Goal: Task Accomplishment & Management: Complete application form

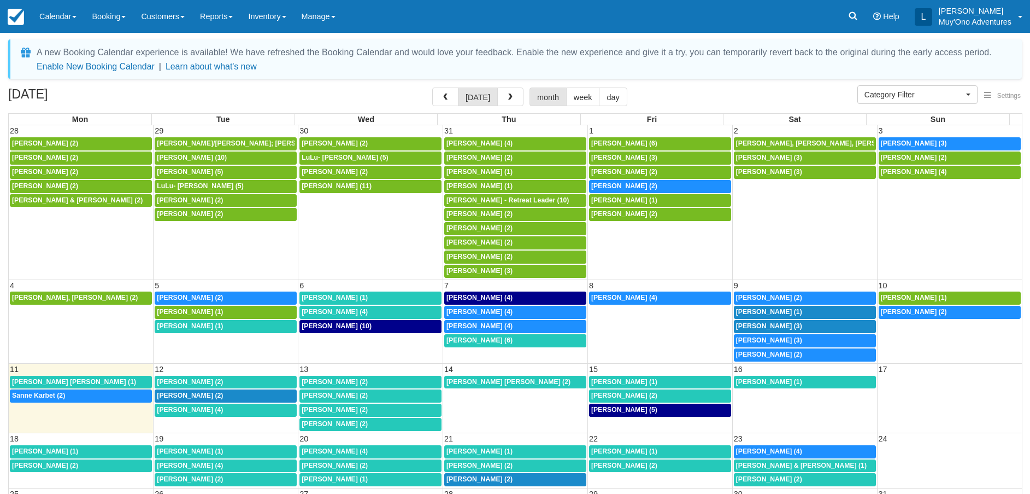
select select
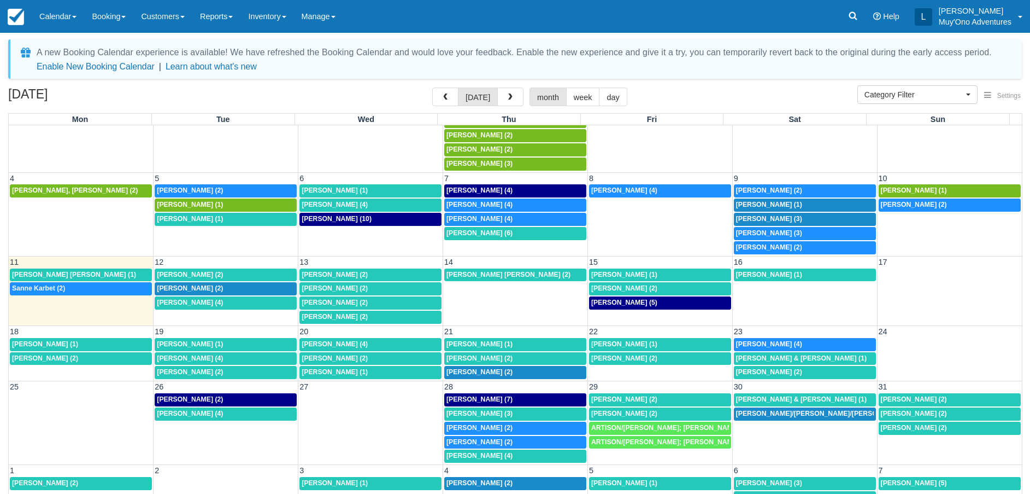
scroll to position [112, 0]
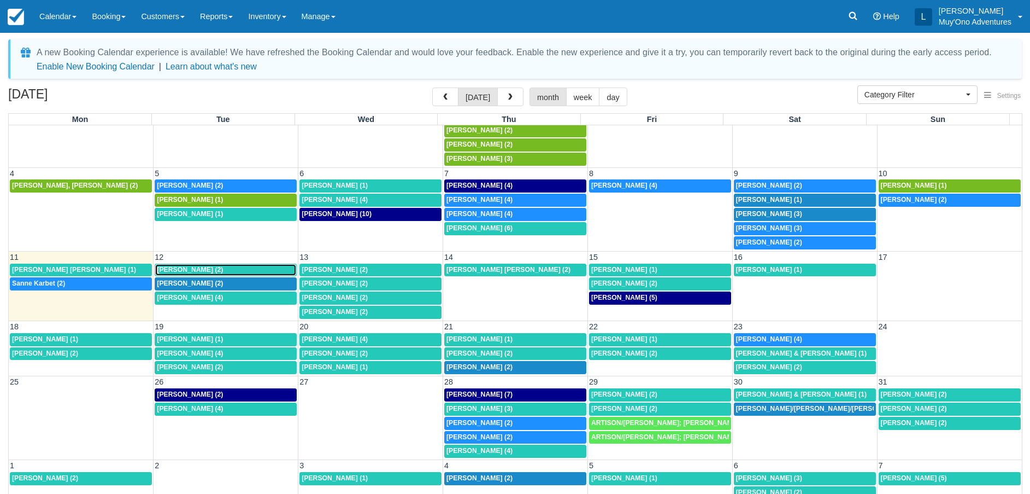
click at [196, 264] on link "[PERSON_NAME] (2)" at bounding box center [226, 270] width 142 height 13
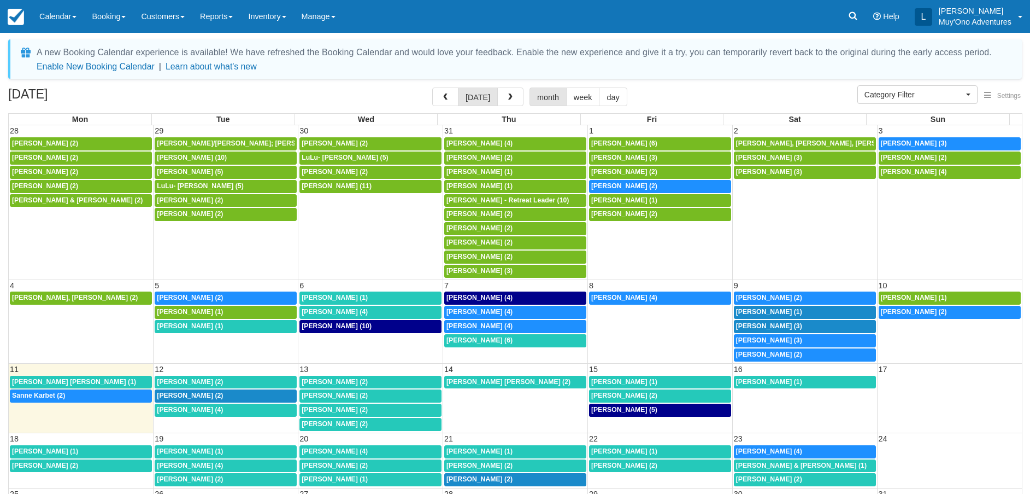
select select
click at [241, 342] on td "Victoria Vega-Gilliam (1)" at bounding box center [226, 340] width 145 height 43
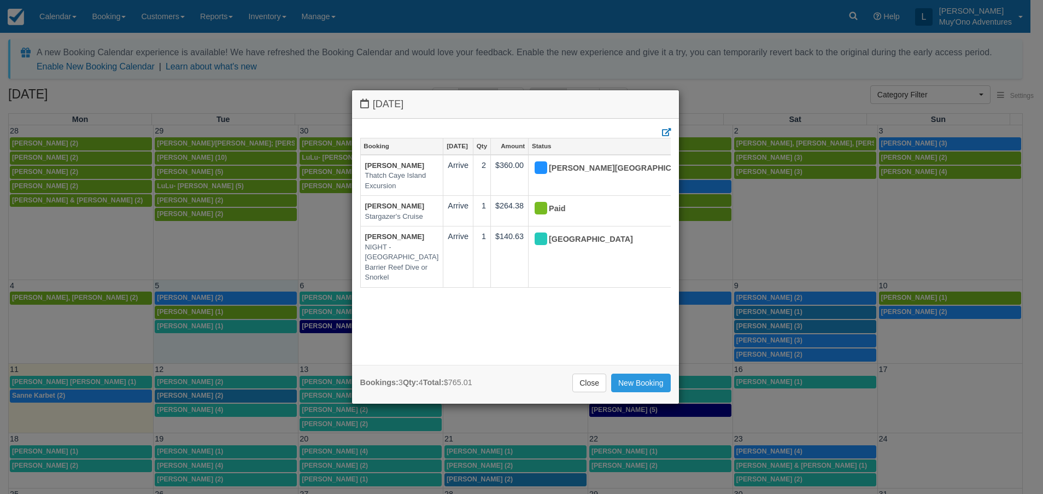
click at [265, 424] on div "Tuesday August 5 2025 Booking Aug 5 Qty Amount Status Kenneth Harlow Thatch Cay…" at bounding box center [521, 247] width 1043 height 494
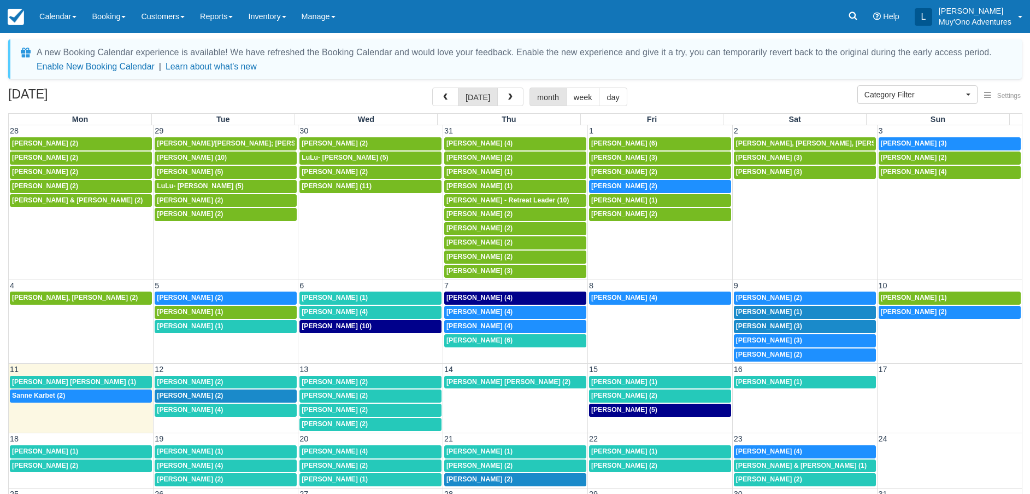
click at [260, 422] on td "8a Patrick Baker (4)" at bounding box center [226, 417] width 145 height 28
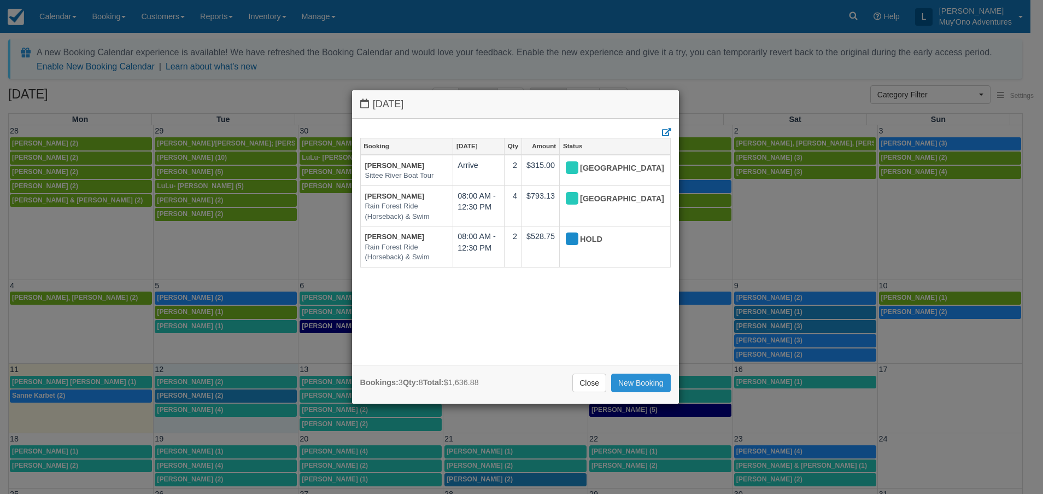
click at [640, 382] on link "New Booking" at bounding box center [641, 382] width 60 height 19
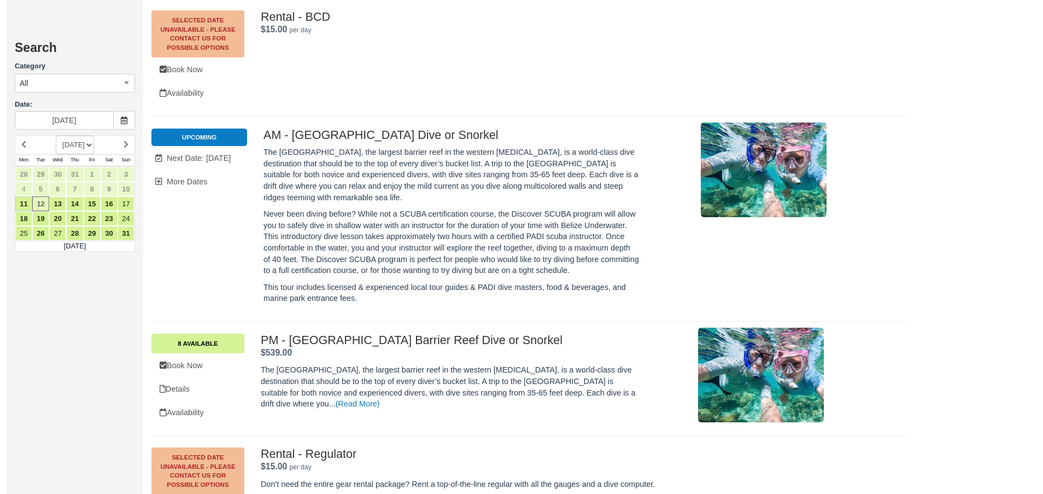
scroll to position [2624, 0]
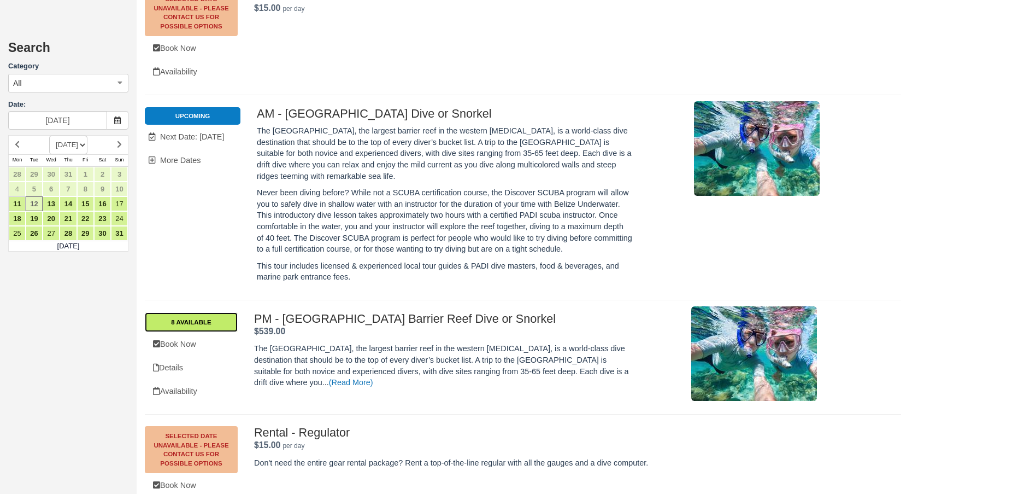
click at [204, 312] on link "8 Available" at bounding box center [191, 322] width 93 height 20
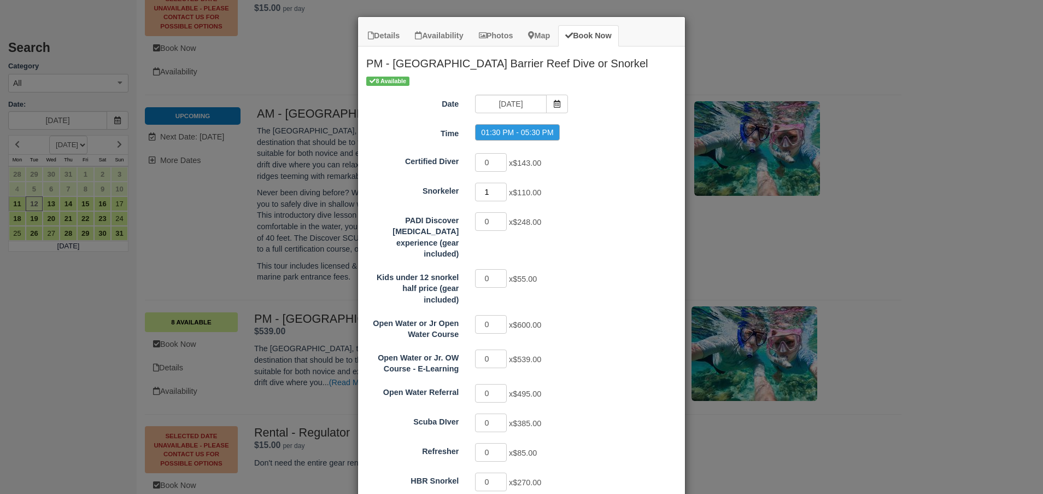
click at [496, 190] on input "1" at bounding box center [491, 192] width 32 height 19
click at [496, 190] on input "2" at bounding box center [491, 192] width 32 height 19
click at [496, 190] on input "3" at bounding box center [491, 192] width 32 height 19
click at [496, 190] on input "4" at bounding box center [491, 192] width 32 height 19
type input "5"
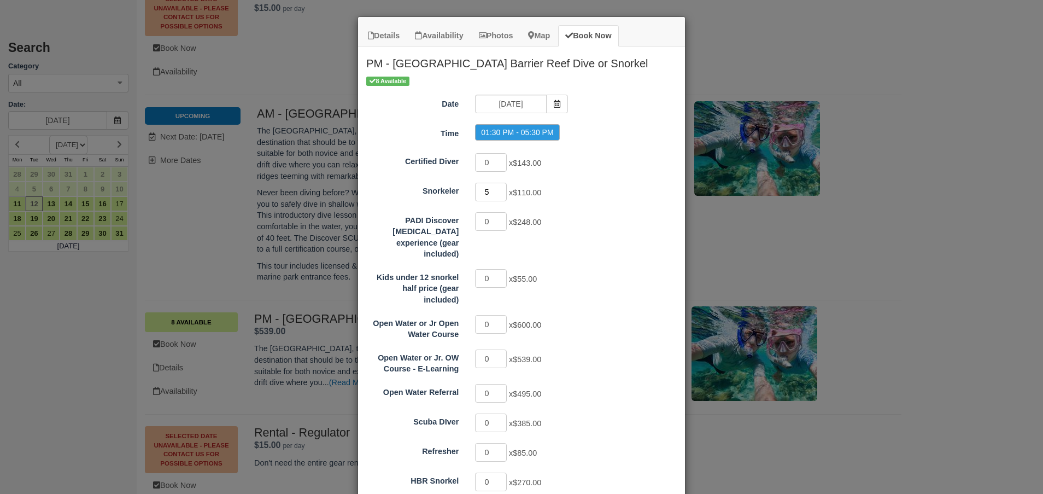
click at [496, 190] on input "5" at bounding box center [491, 192] width 32 height 19
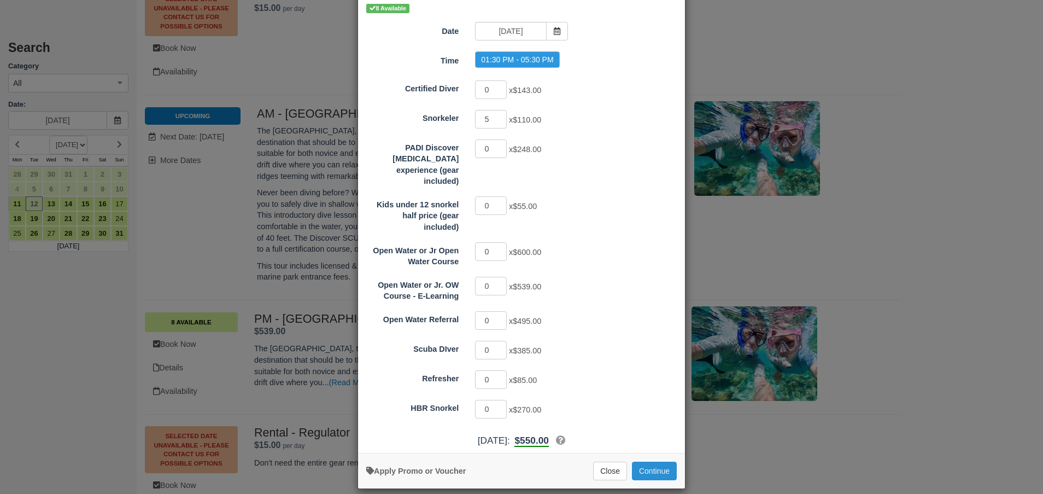
click at [653, 465] on button "Continue" at bounding box center [654, 470] width 45 height 19
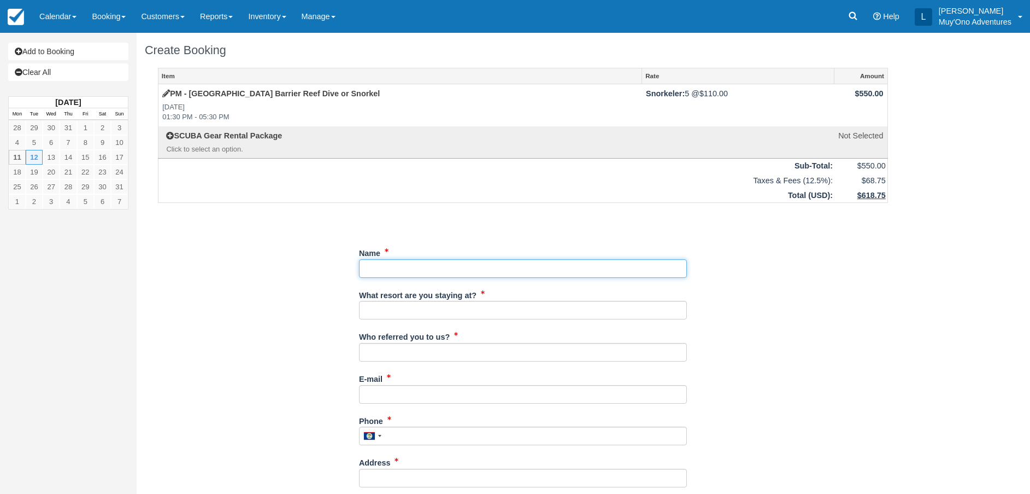
click at [421, 265] on input "Name" at bounding box center [523, 268] width 328 height 19
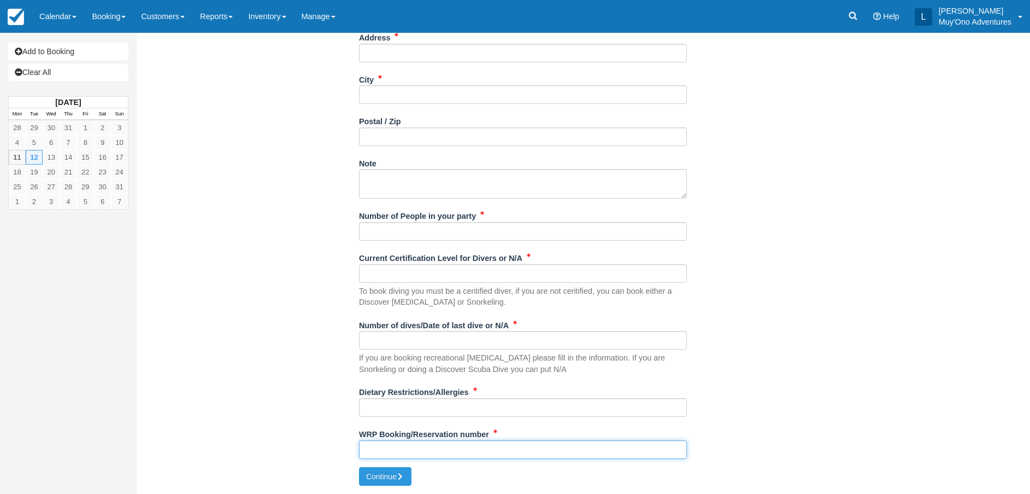
paste input "47615078"
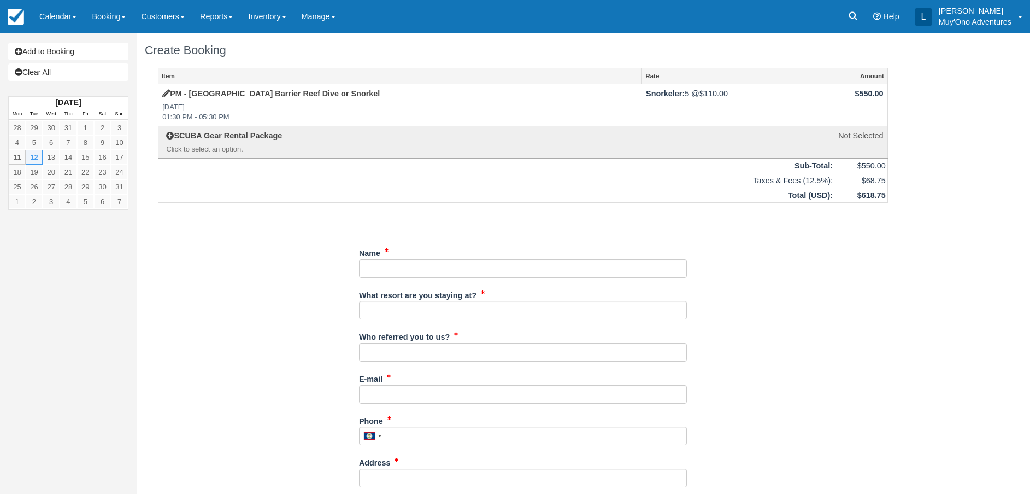
type input "47615078"
click at [406, 267] on input "Name" at bounding box center [523, 268] width 328 height 19
paste input "Bertrand Graff"
type input "Bertrand Graff"
click at [406, 312] on input "What resort are you staying at?" at bounding box center [523, 310] width 328 height 19
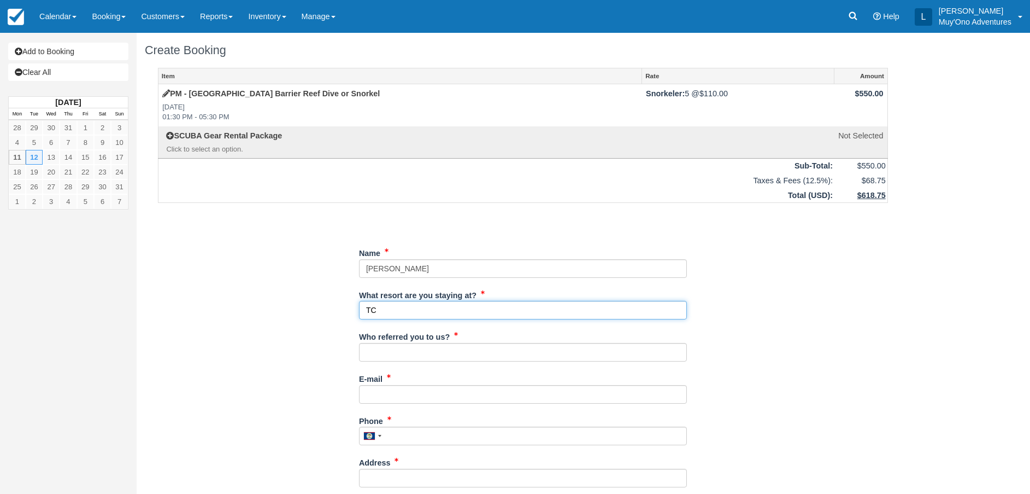
type input "TC"
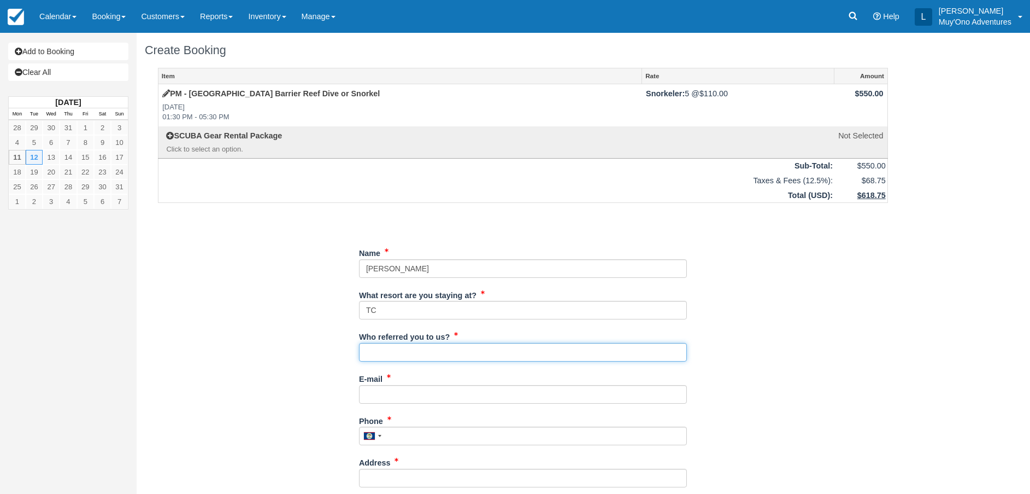
click at [407, 357] on input "Who referred you to us?" at bounding box center [523, 352] width 328 height 19
type input "JUan"
click at [232, 365] on div "Item Rate Amount PM - Belize Barrier Reef Dive or Snorkel Tue Aug 12, 2025 01:3…" at bounding box center [523, 480] width 757 height 824
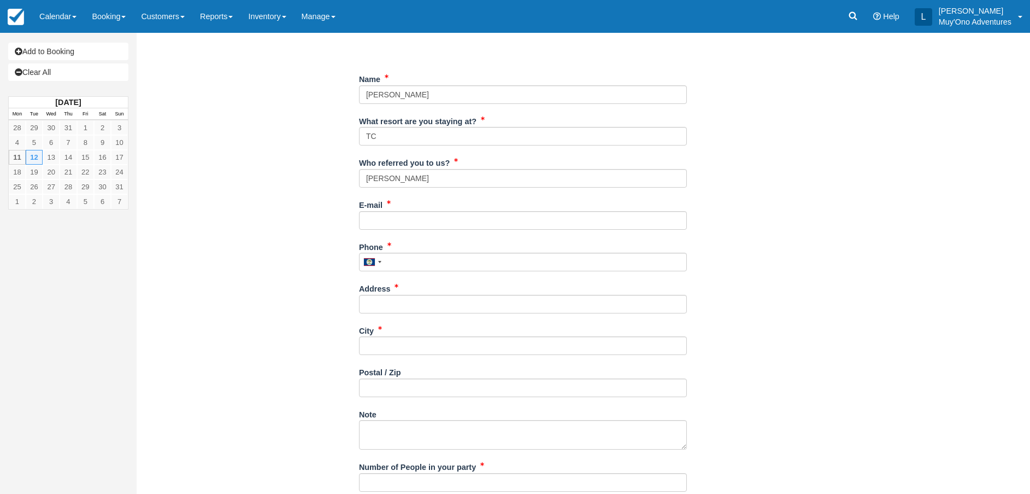
scroll to position [246, 0]
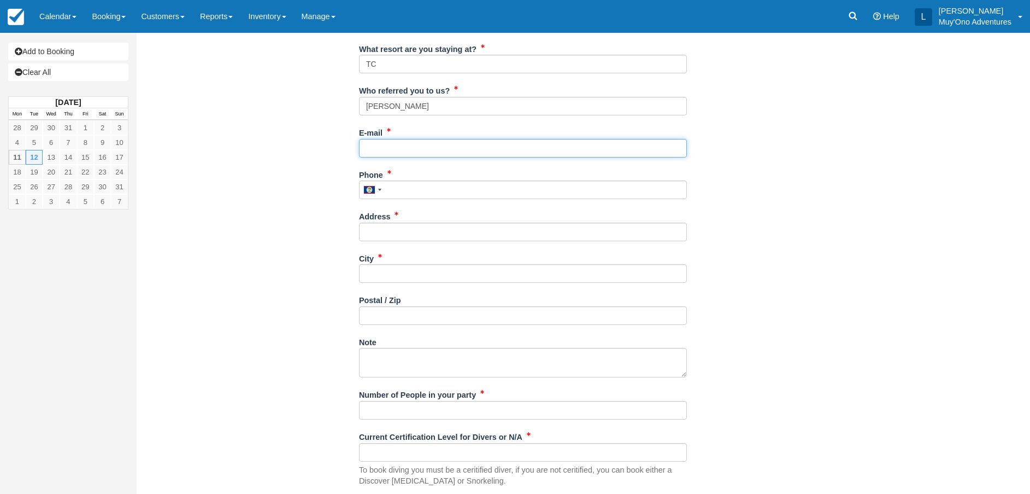
click at [384, 146] on input "E-mail" at bounding box center [523, 148] width 328 height 19
type input "123@gmail.com"
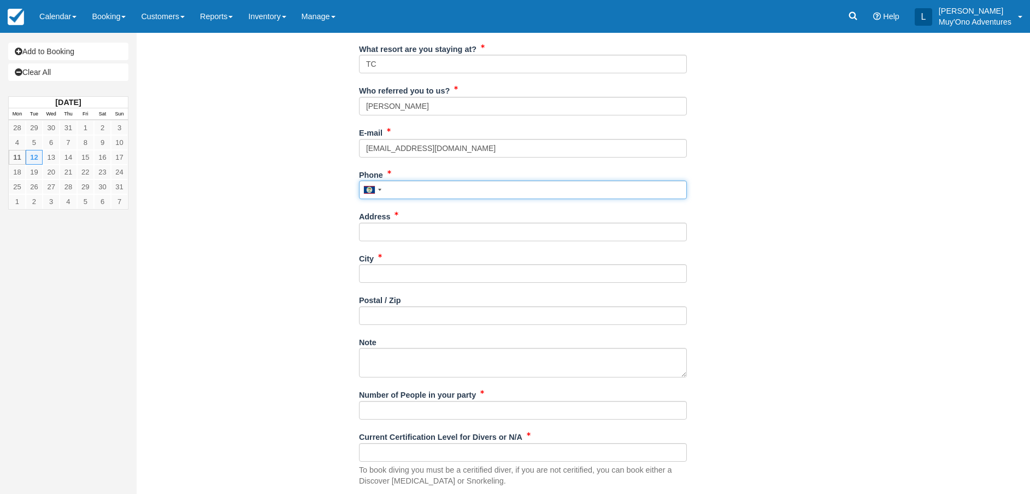
click at [444, 188] on input "Phone" at bounding box center [523, 189] width 328 height 19
type input "12345"
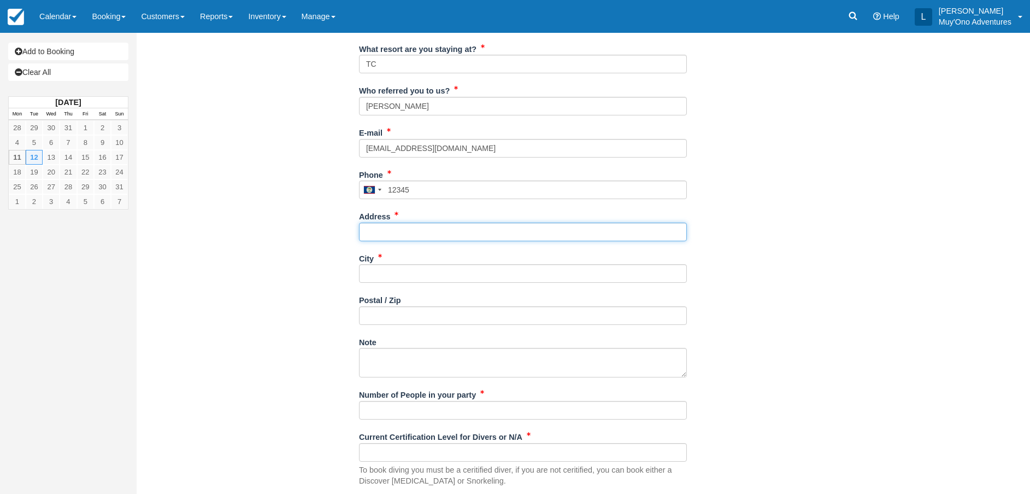
click at [415, 235] on input "Address" at bounding box center [523, 231] width 328 height 19
type input "111111111"
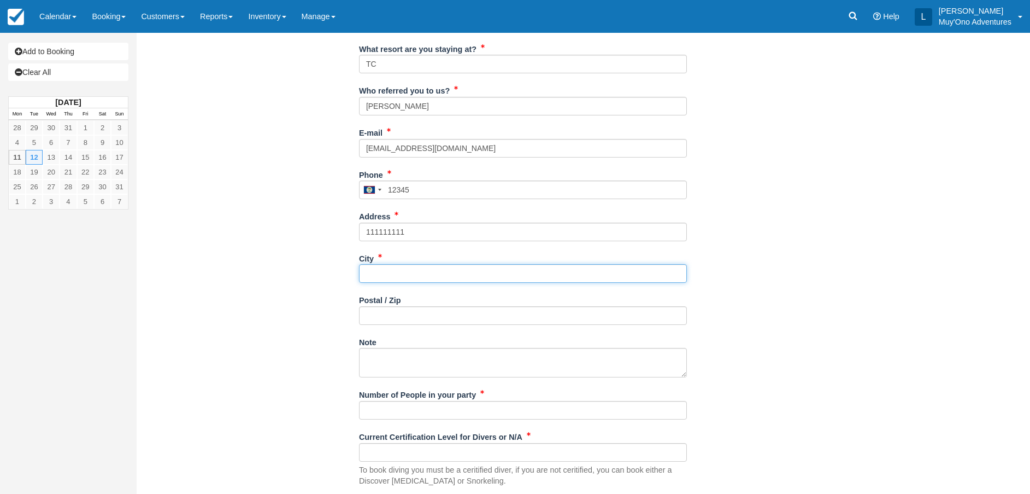
click at [390, 268] on input "City" at bounding box center [523, 273] width 328 height 19
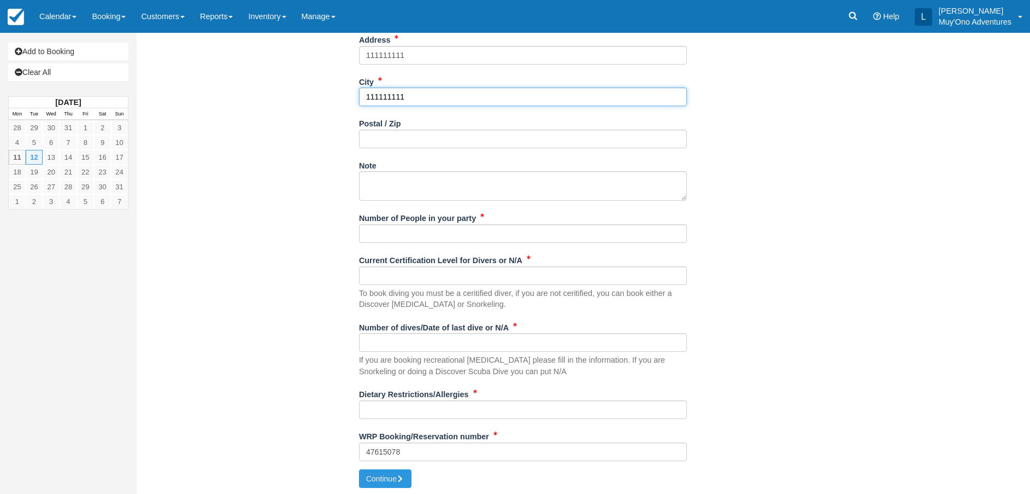
scroll to position [425, 0]
type input "111111111"
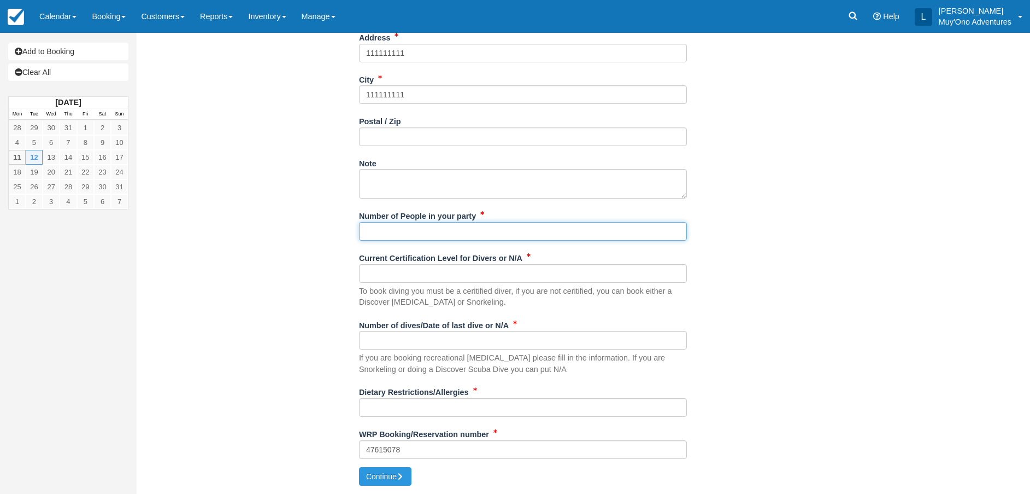
click at [388, 234] on input "Number of People in your party" at bounding box center [523, 231] width 328 height 19
type input "5"
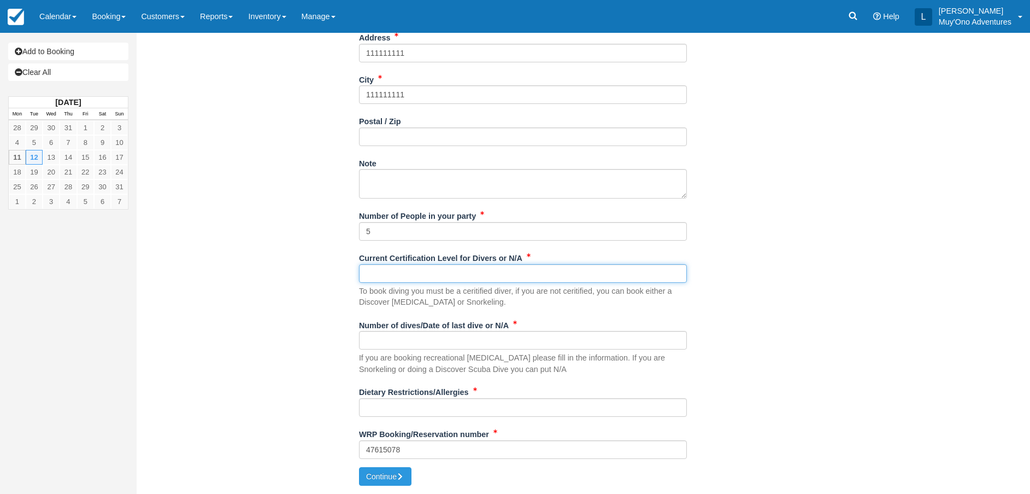
click at [385, 275] on input "Current Certification Level for Divers or N/A" at bounding box center [523, 273] width 328 height 19
type input "NA"
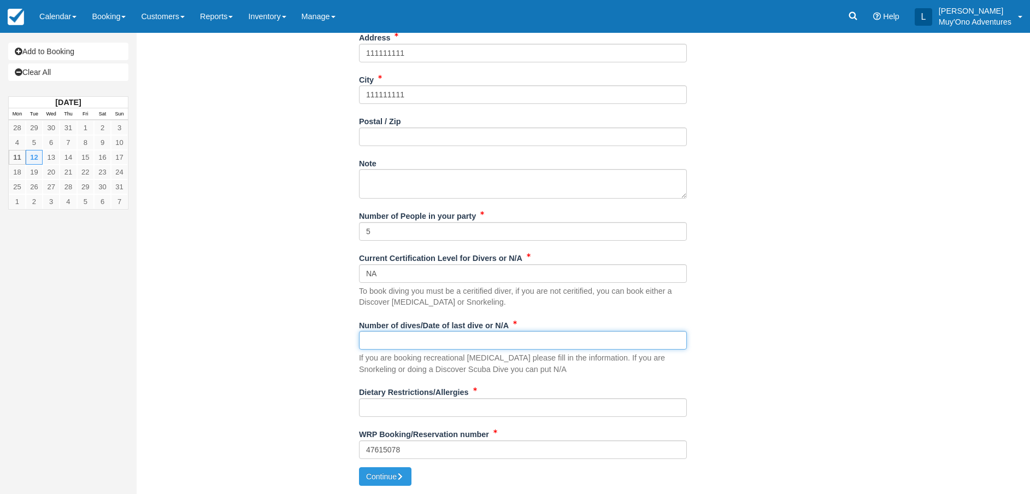
click at [522, 338] on input "Number of dives/Date of last dive or N/A" at bounding box center [523, 340] width 328 height 19
type input "NA"
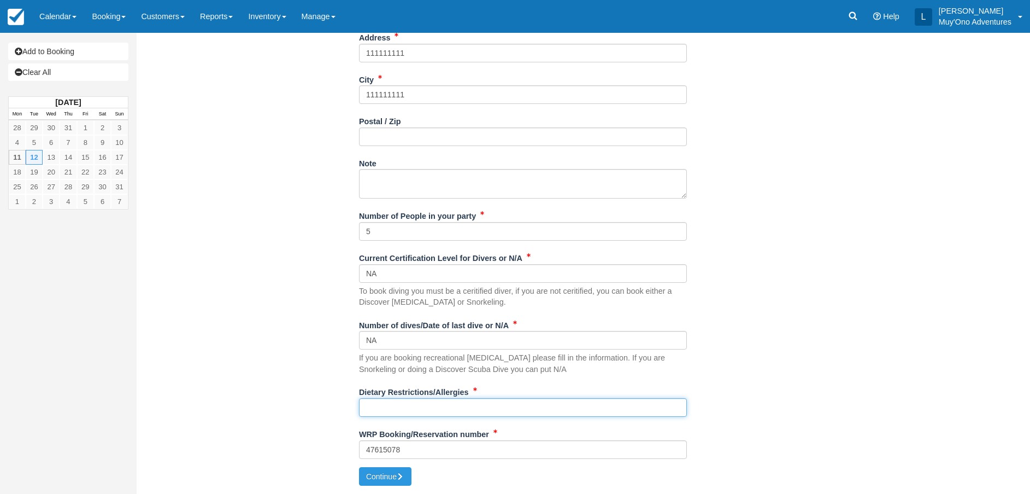
click at [526, 406] on input "Dietary Restrictions/Allergies" at bounding box center [523, 407] width 328 height 19
type input "NA"
click at [377, 475] on button "Continue" at bounding box center [385, 476] width 52 height 19
type input "+50112345"
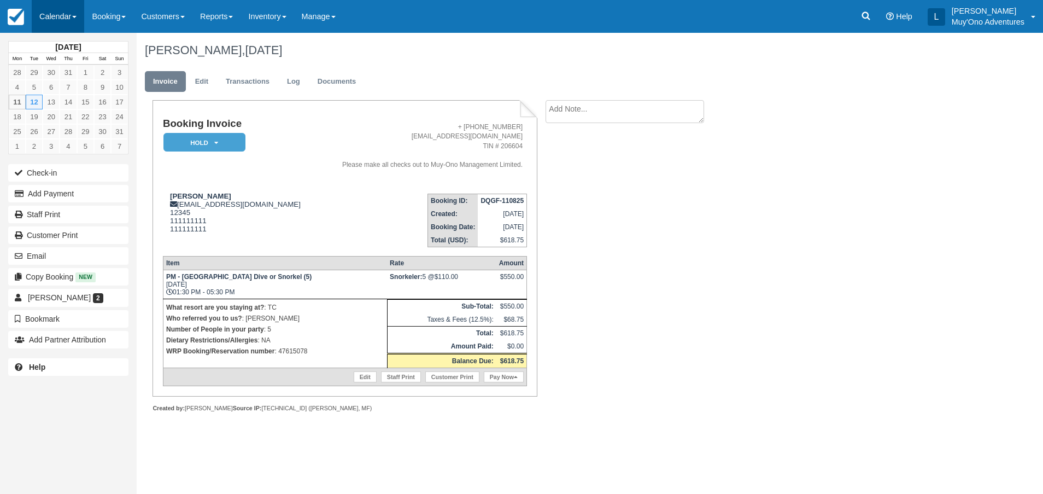
click at [66, 20] on link "Calendar" at bounding box center [58, 16] width 52 height 33
click at [70, 98] on link "Month" at bounding box center [75, 103] width 86 height 23
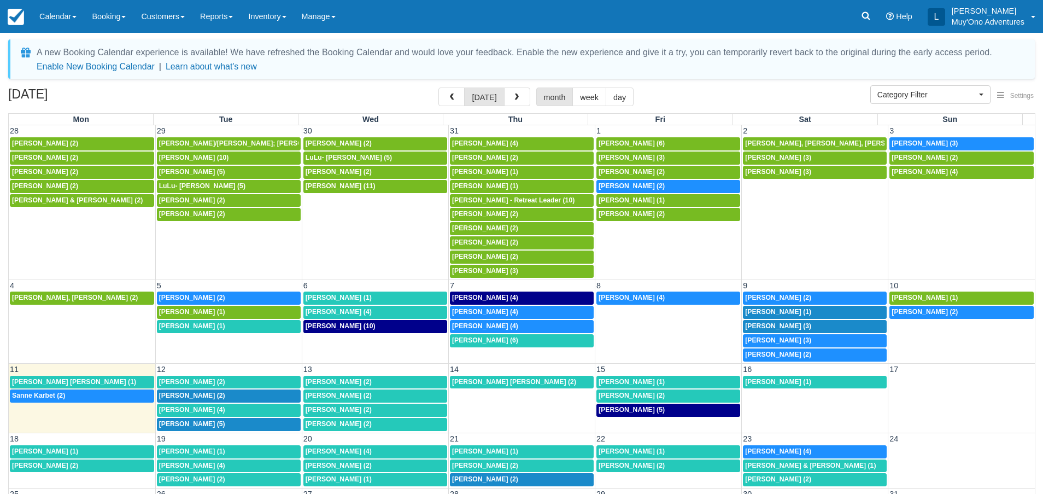
select select
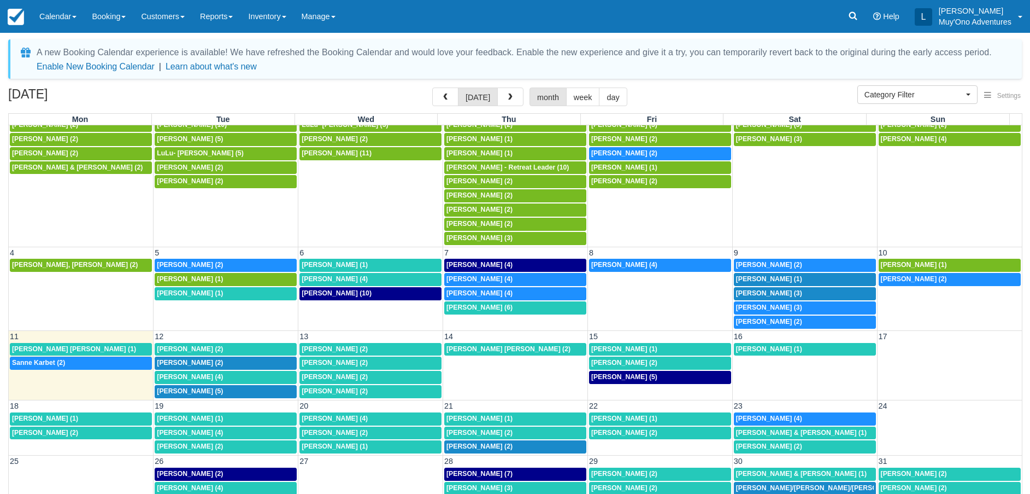
scroll to position [81, 0]
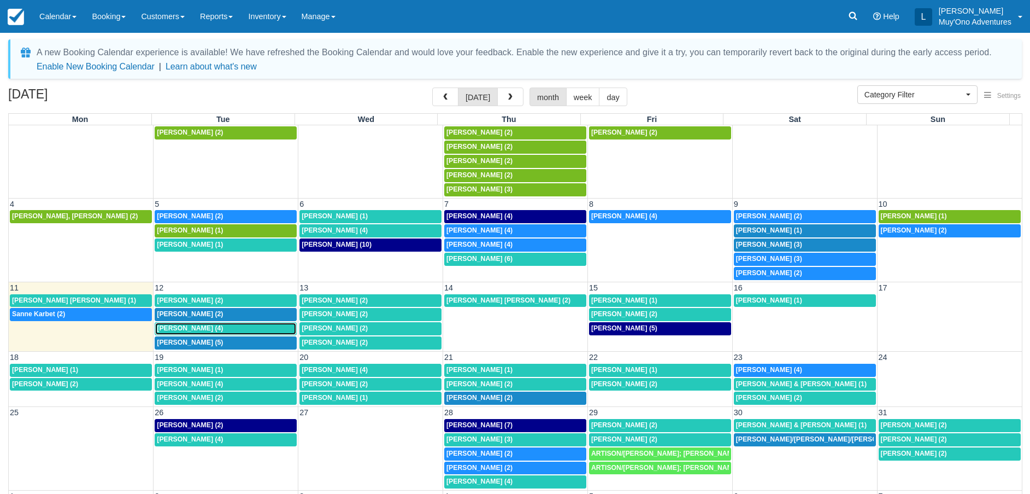
click at [238, 326] on div "8a [PERSON_NAME] (4)" at bounding box center [226, 328] width 138 height 9
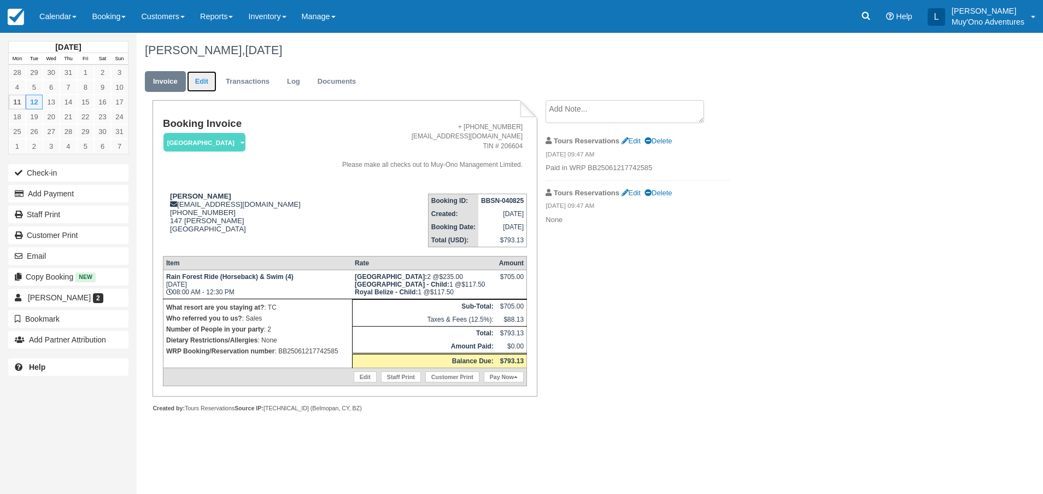
click at [201, 79] on link "Edit" at bounding box center [202, 81] width 30 height 21
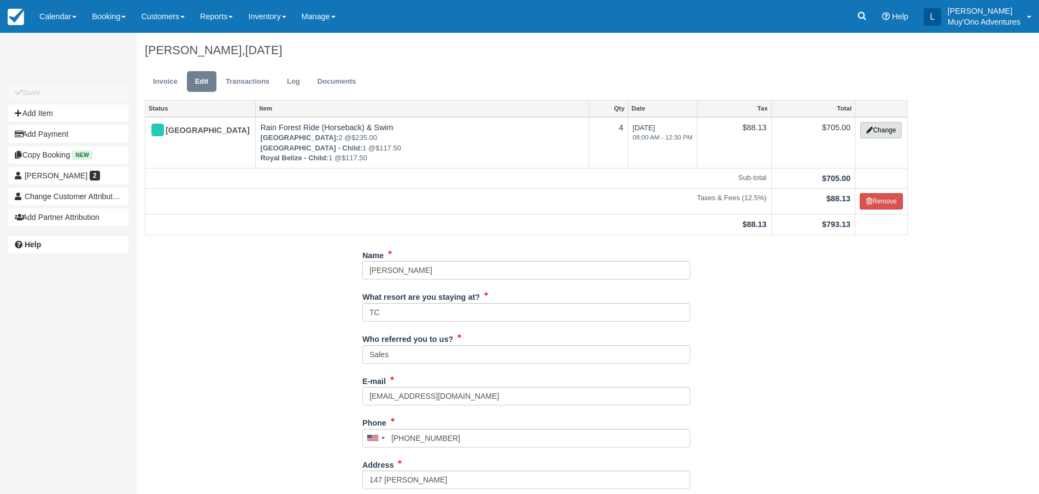
click at [887, 134] on button "Change" at bounding box center [881, 130] width 42 height 16
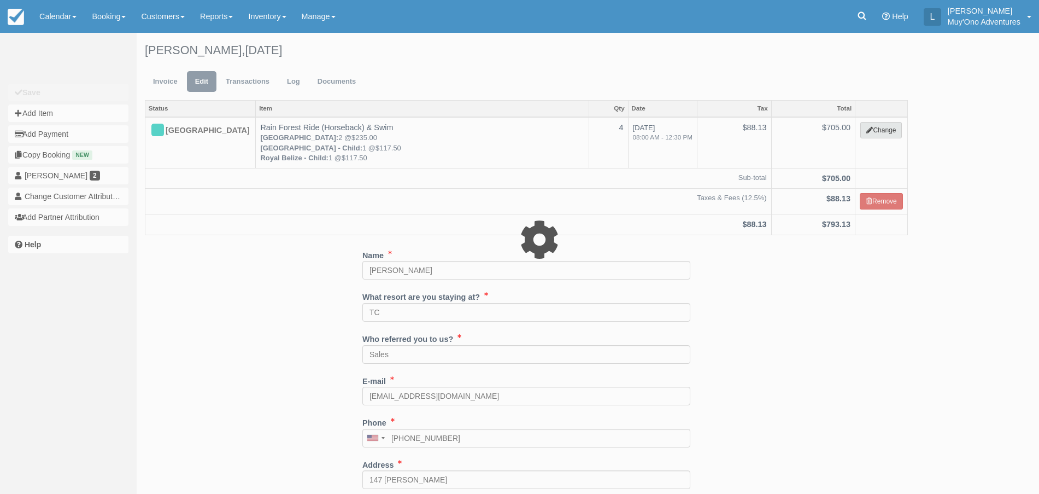
select select "15"
type input "705.00"
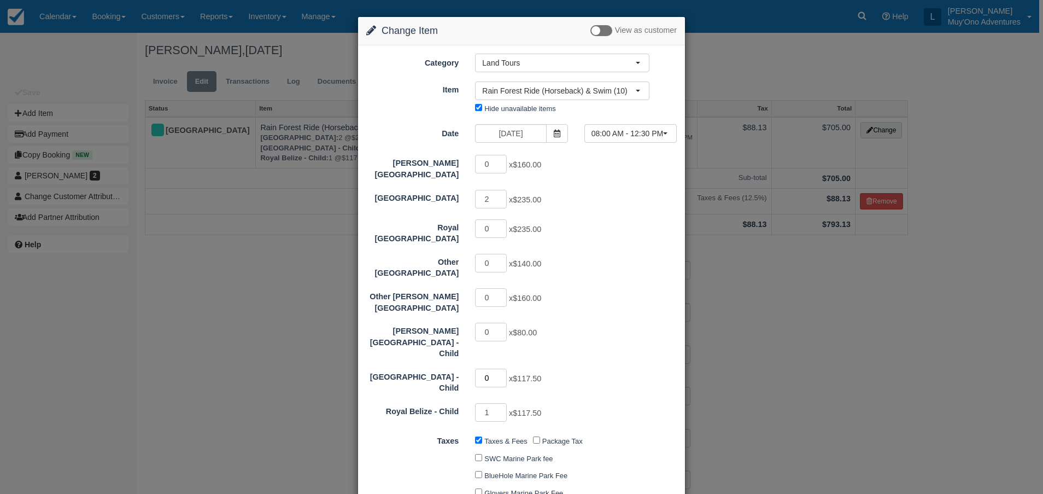
type input "0"
click at [499, 368] on input "0" at bounding box center [491, 377] width 32 height 19
type input "587.50"
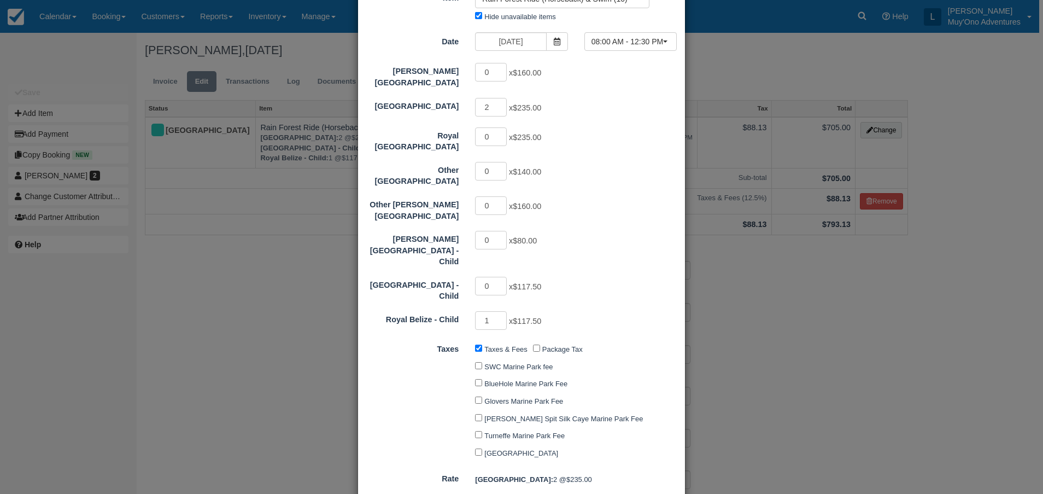
scroll to position [200, 0]
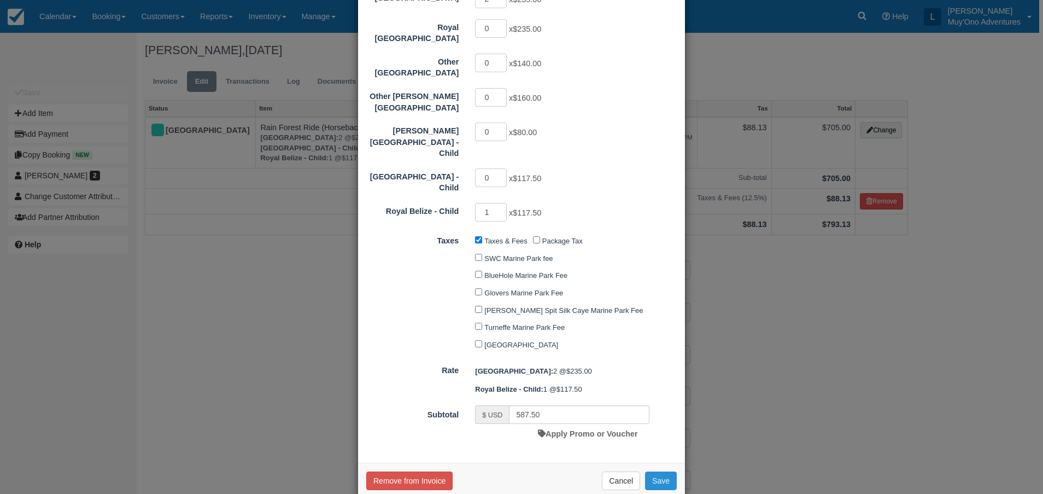
click at [666, 471] on button "Save" at bounding box center [661, 480] width 32 height 19
checkbox input "false"
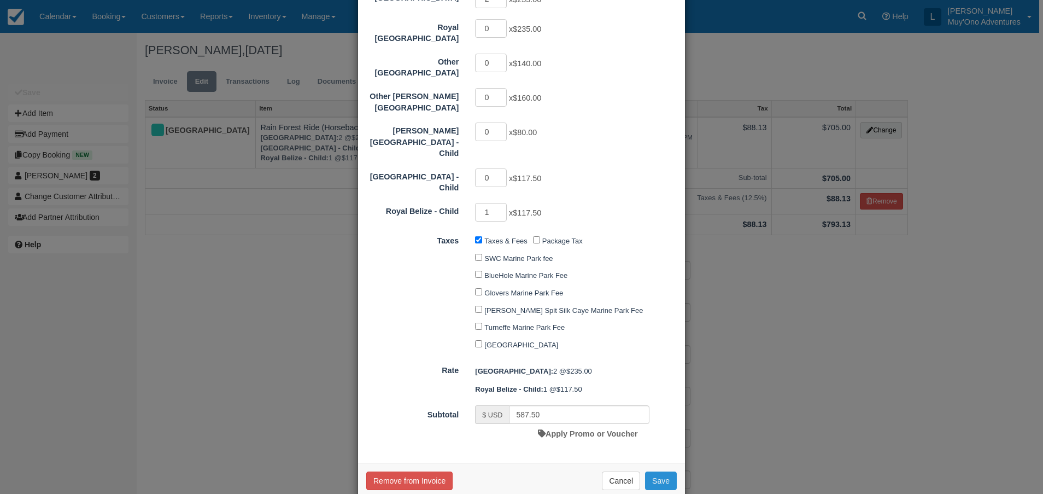
checkbox input "false"
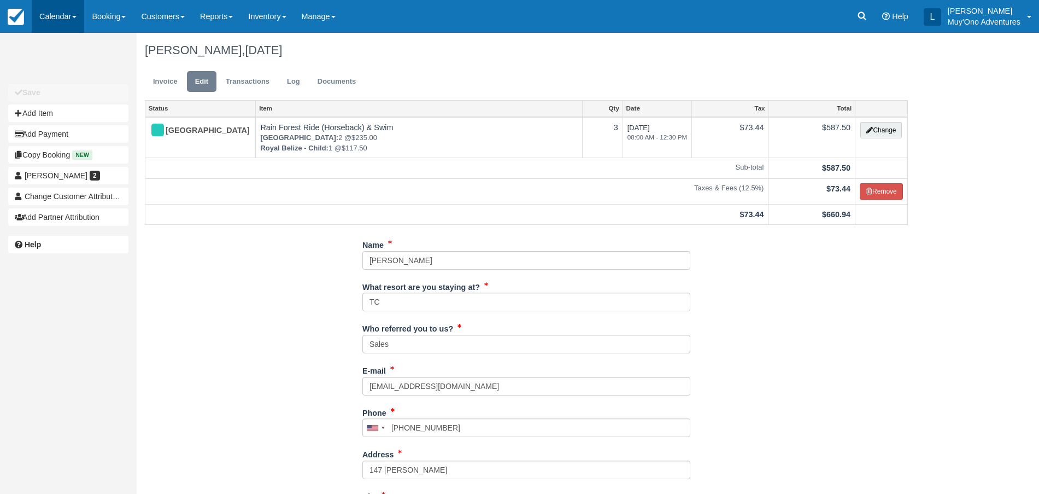
click at [62, 19] on link "Calendar" at bounding box center [58, 16] width 52 height 33
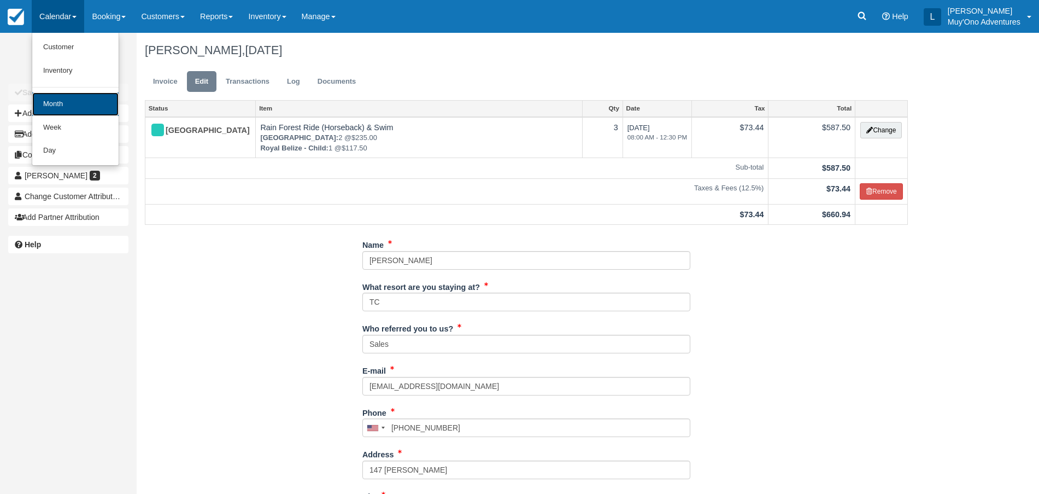
click at [69, 106] on link "Month" at bounding box center [75, 104] width 86 height 24
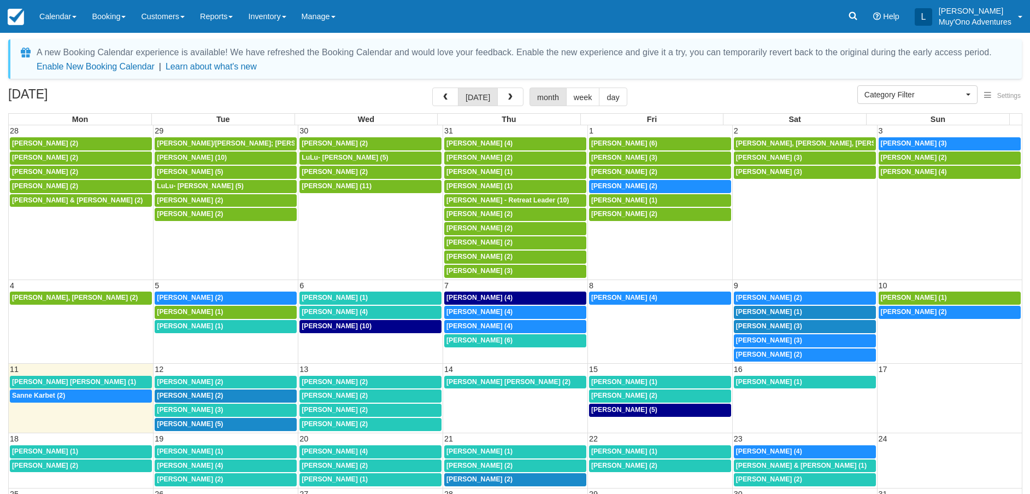
select select
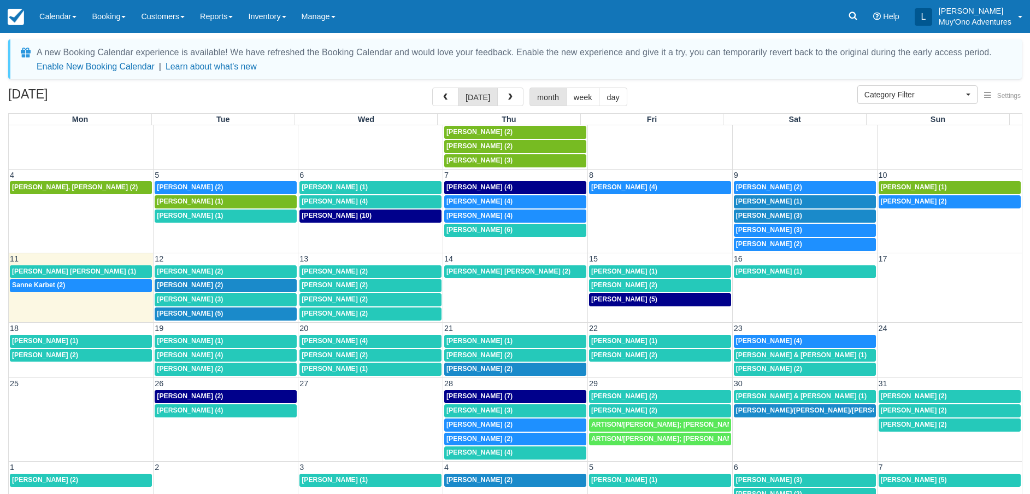
scroll to position [112, 0]
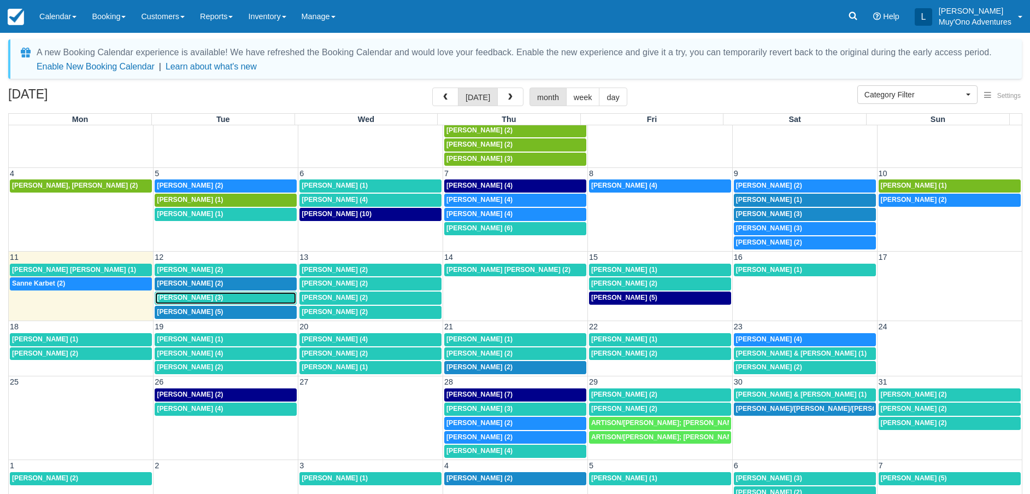
click at [222, 297] on div "8a Patrick Baker (3)" at bounding box center [226, 298] width 138 height 9
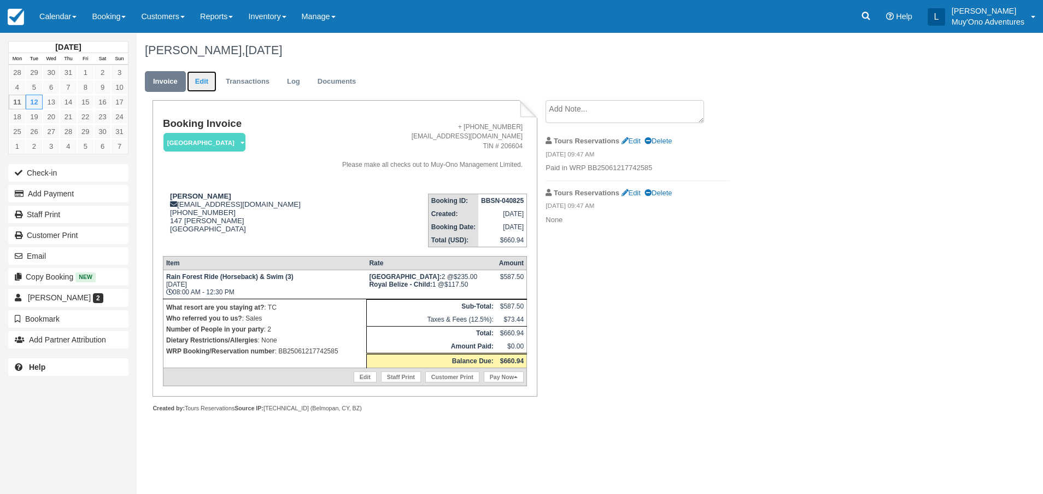
click at [210, 79] on link "Edit" at bounding box center [202, 81] width 30 height 21
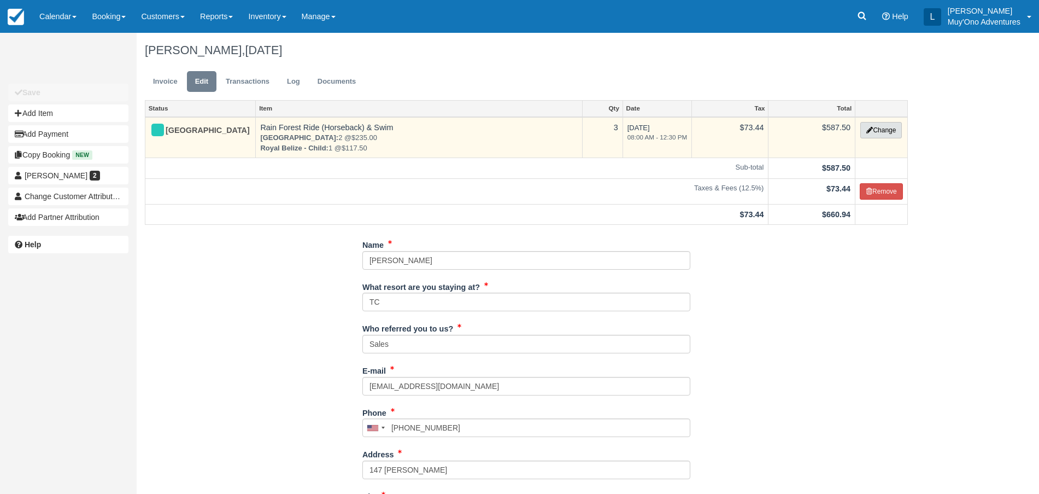
click at [878, 133] on button "Change" at bounding box center [881, 130] width 42 height 16
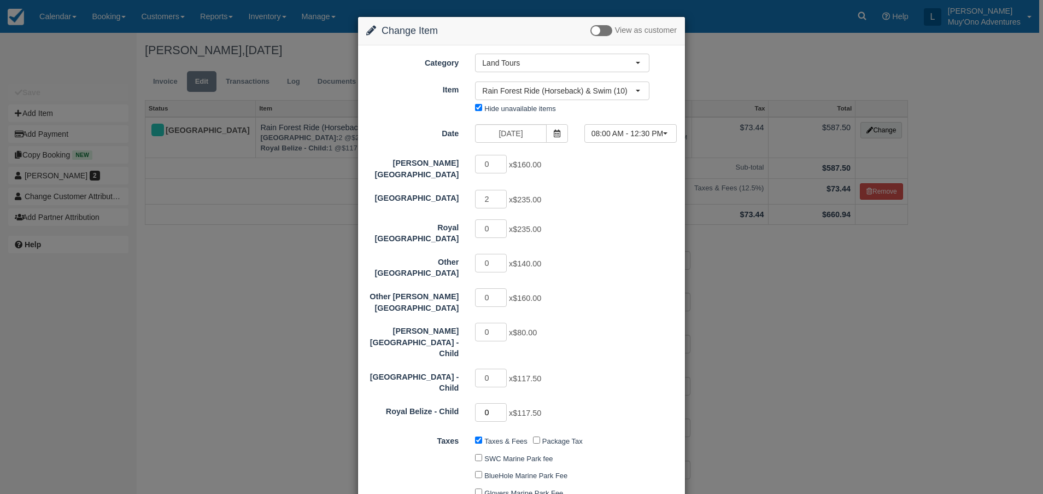
type input "0"
click at [501, 403] on input "0" at bounding box center [491, 412] width 32 height 19
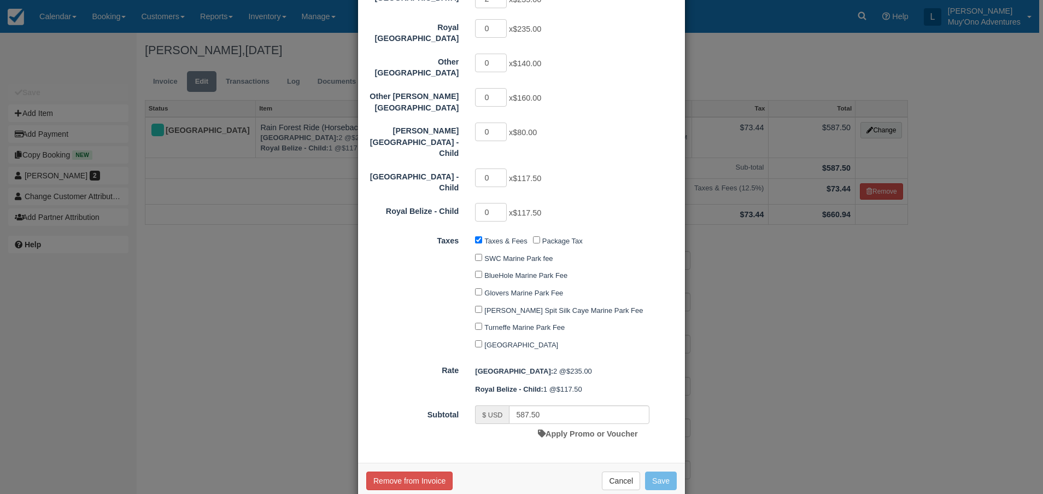
type input "470.00"
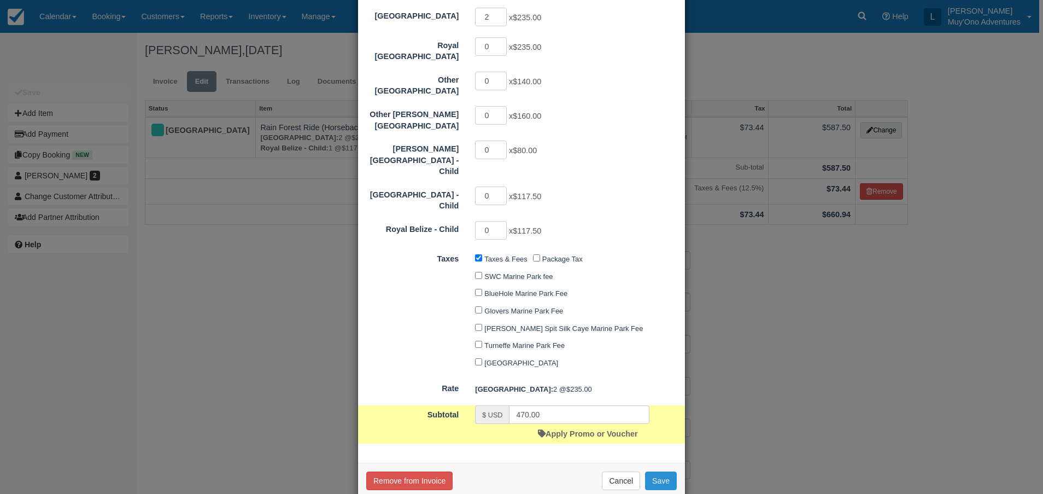
click at [660, 471] on button "Save" at bounding box center [661, 480] width 32 height 19
checkbox input "false"
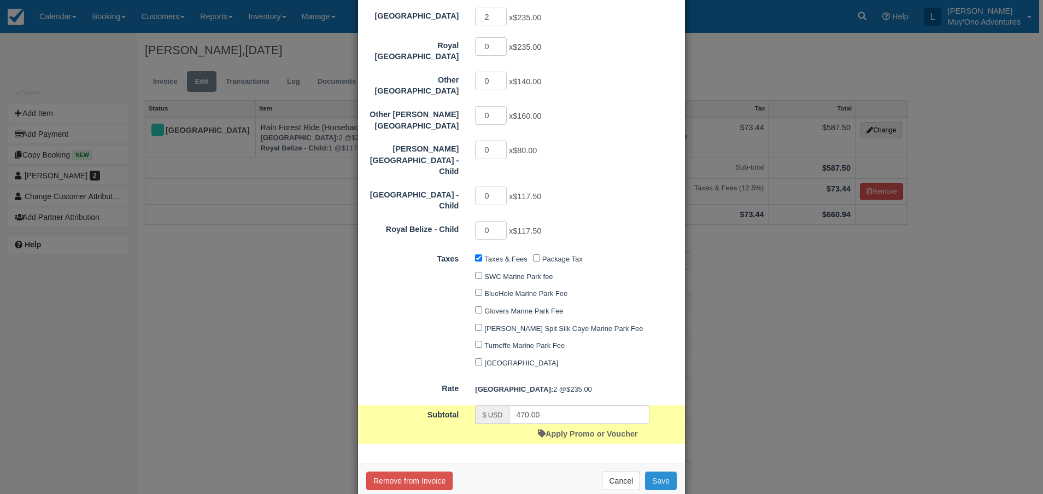
checkbox input "false"
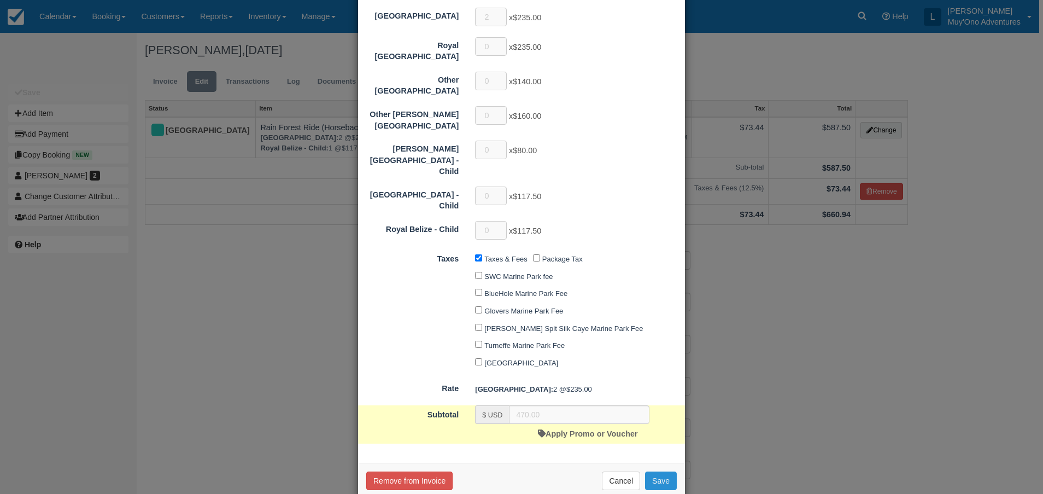
scroll to position [42, 0]
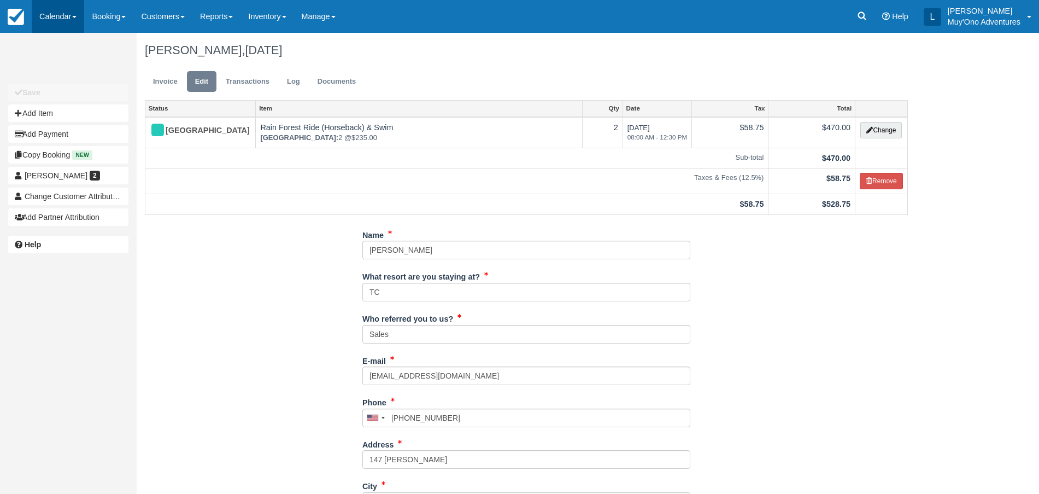
click at [54, 11] on link "Calendar" at bounding box center [58, 16] width 52 height 33
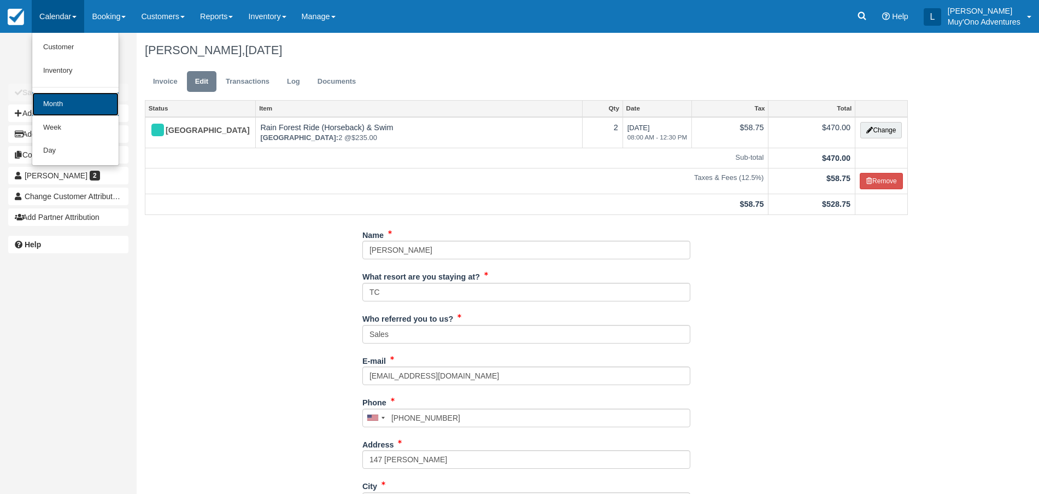
click at [71, 106] on link "Month" at bounding box center [75, 104] width 86 height 24
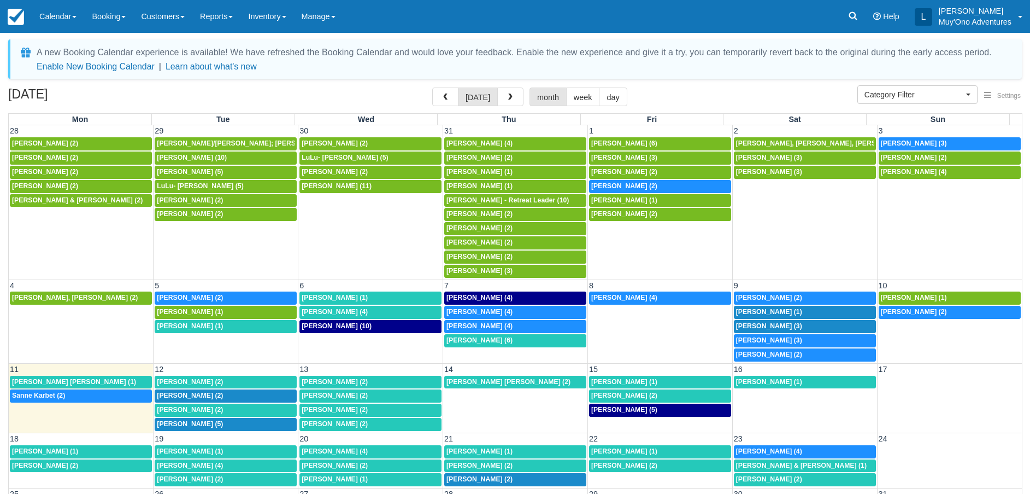
select select
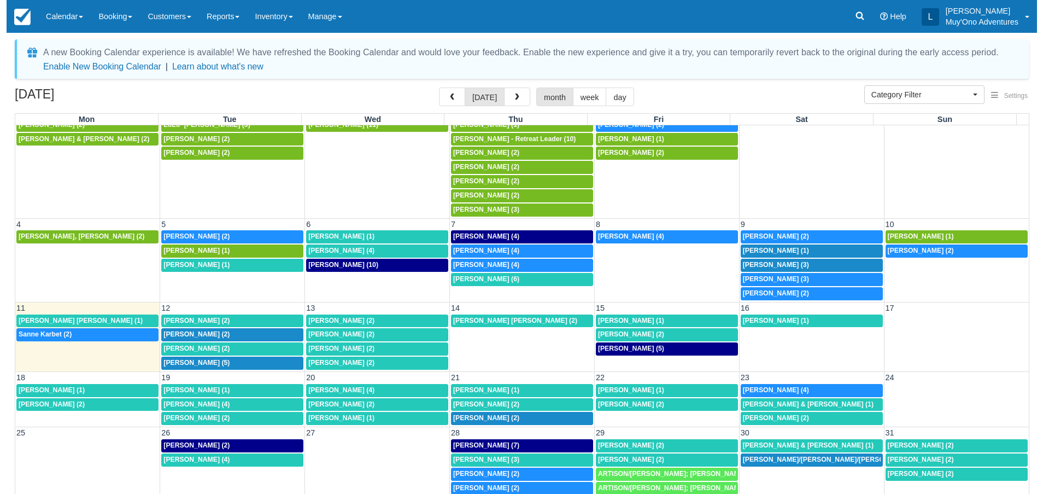
scroll to position [82, 0]
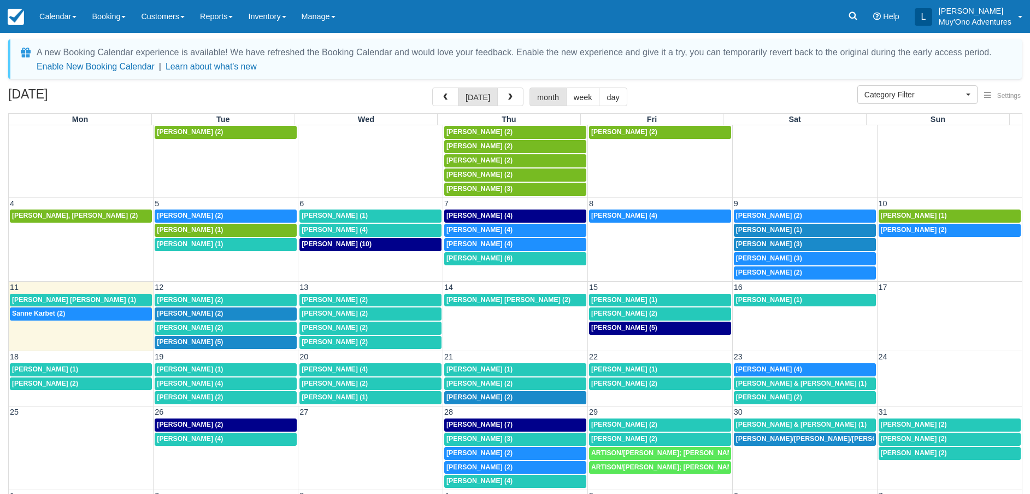
click at [227, 285] on td "12" at bounding box center [226, 286] width 145 height 11
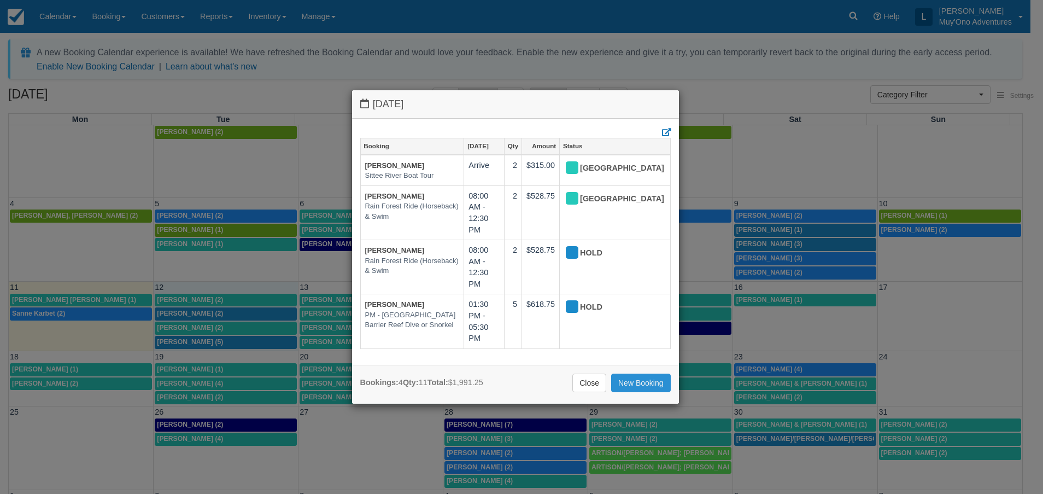
click at [624, 380] on link "New Booking" at bounding box center [641, 382] width 60 height 19
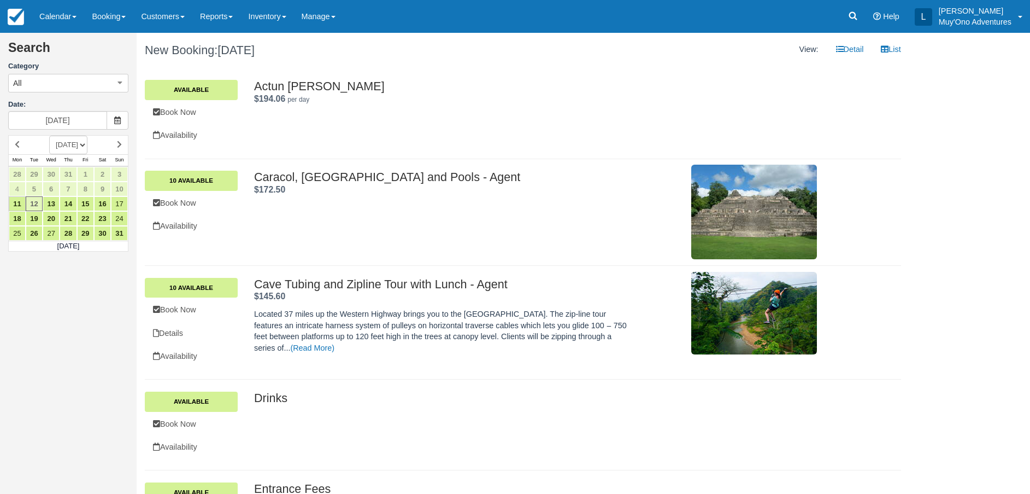
click at [90, 331] on div "Search Category All All Muy'Ono Resorts Gift Certificates Agent Tours - [GEOGRA…" at bounding box center [68, 247] width 137 height 494
click at [73, 12] on link "Calendar" at bounding box center [58, 16] width 52 height 33
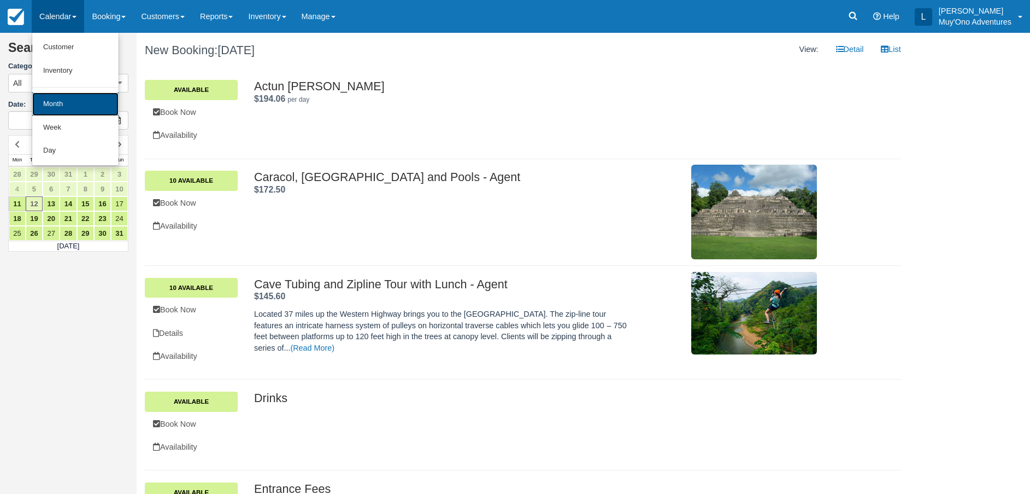
click at [67, 103] on link "Month" at bounding box center [75, 104] width 86 height 24
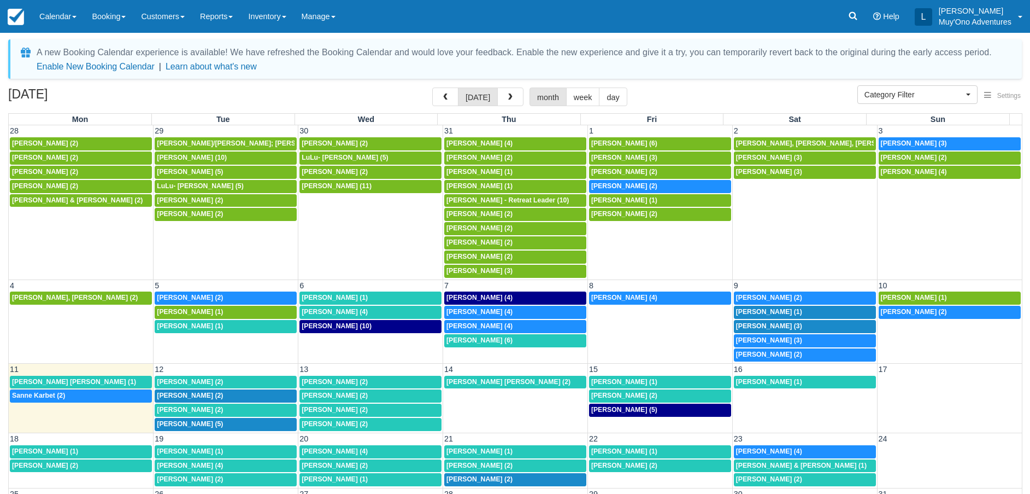
select select
click at [190, 369] on td "12" at bounding box center [226, 368] width 145 height 11
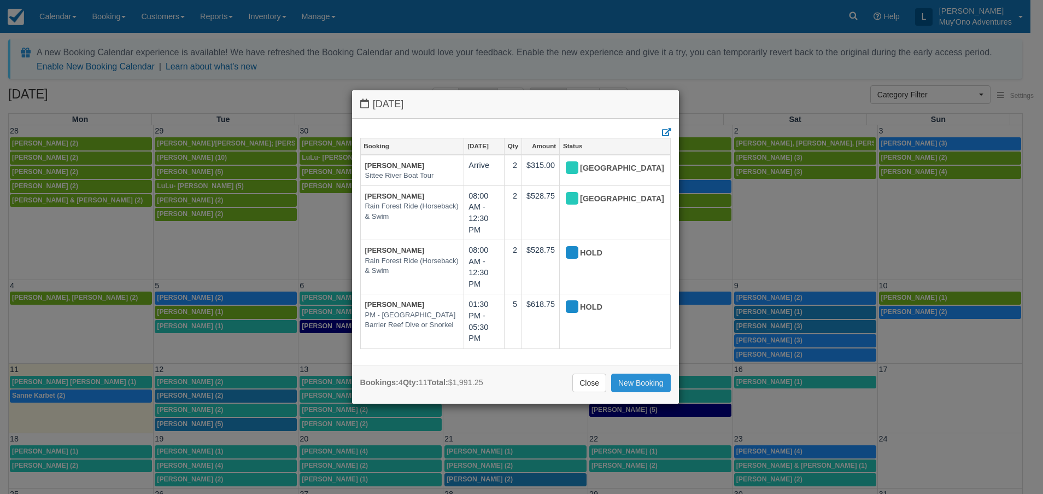
click at [632, 385] on link "New Booking" at bounding box center [641, 382] width 60 height 19
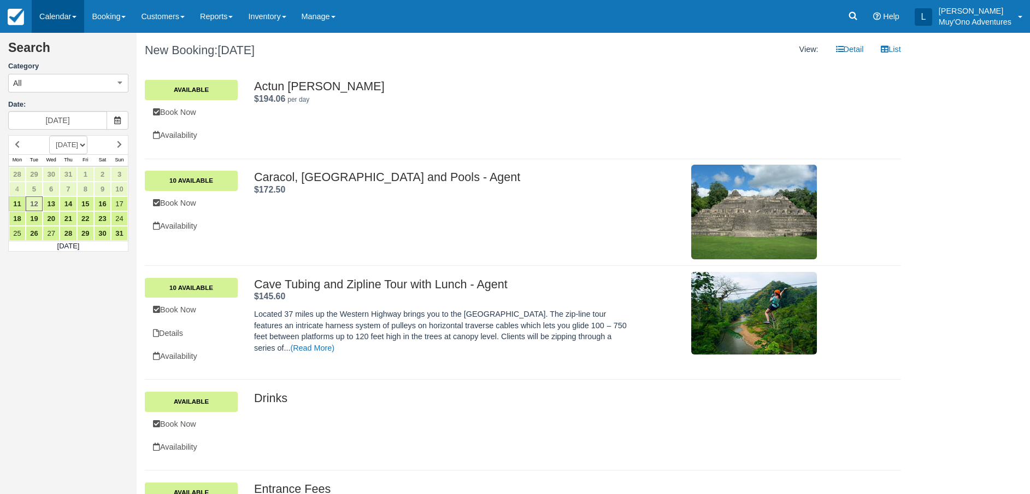
click at [41, 5] on link "Calendar" at bounding box center [58, 16] width 52 height 33
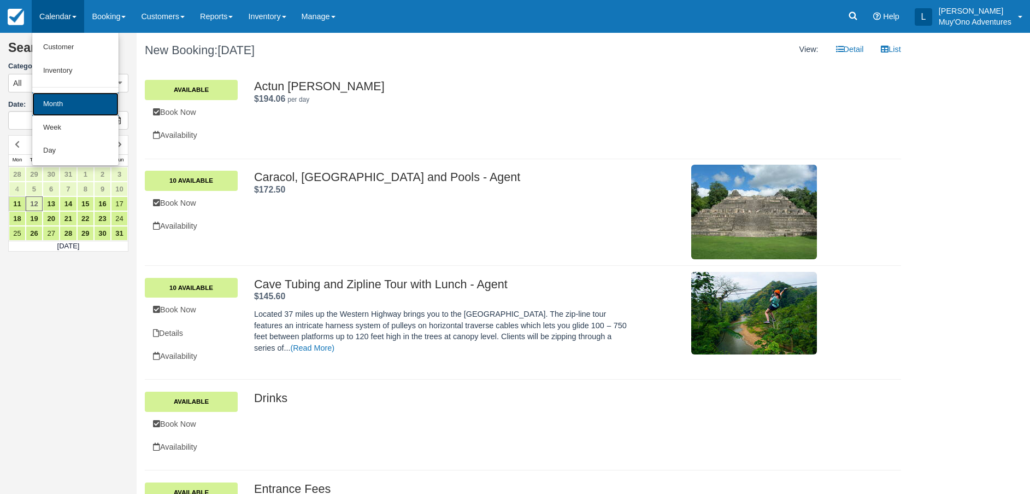
click at [70, 109] on link "Month" at bounding box center [75, 104] width 86 height 24
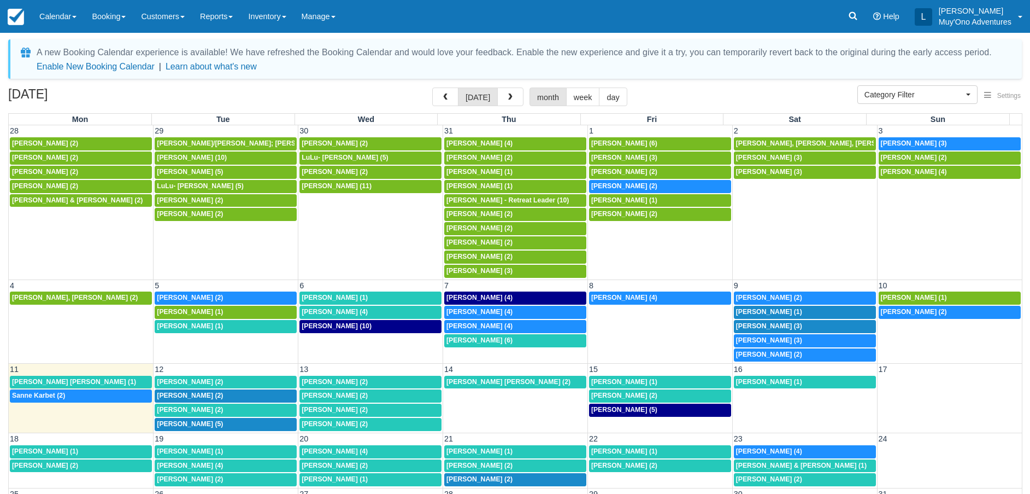
select select
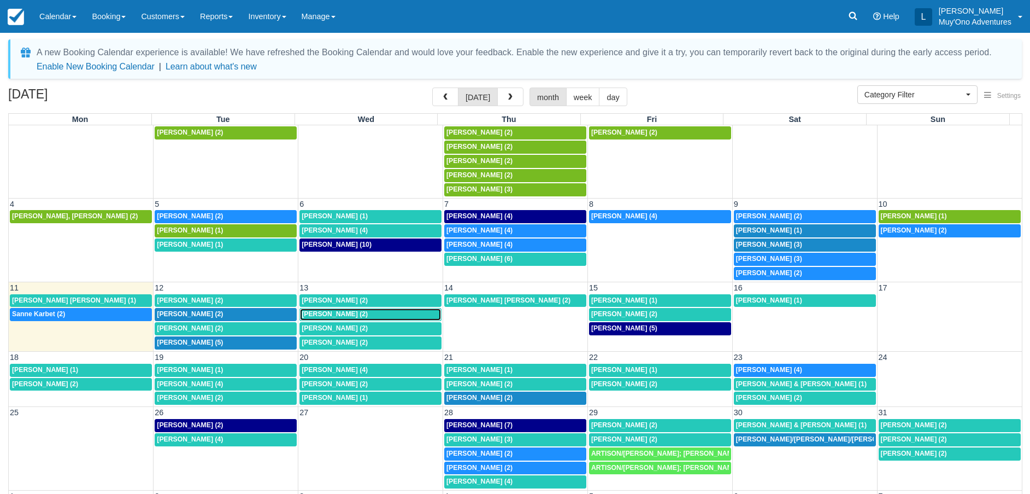
click at [364, 310] on div "[PERSON_NAME] (2)" at bounding box center [371, 314] width 138 height 9
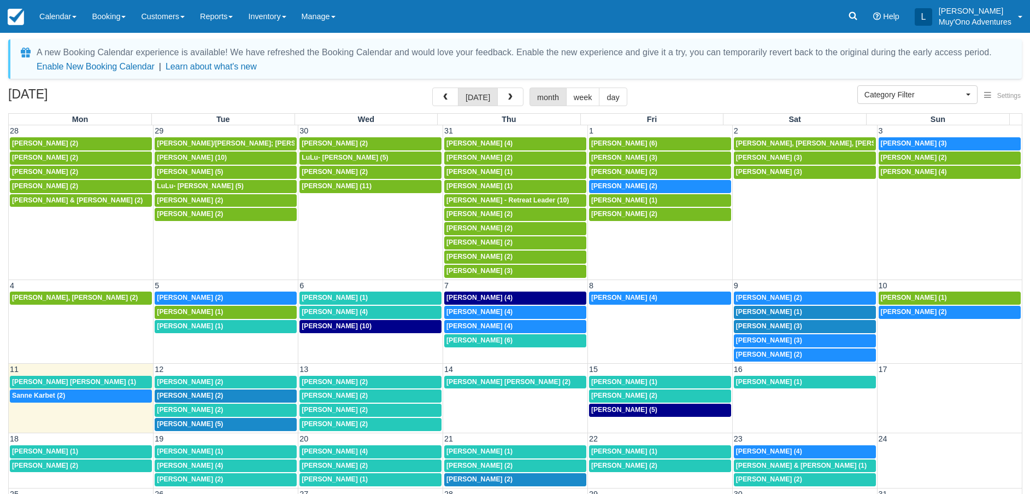
select select
click at [347, 420] on span "[PERSON_NAME] (2)" at bounding box center [335, 424] width 66 height 8
select select
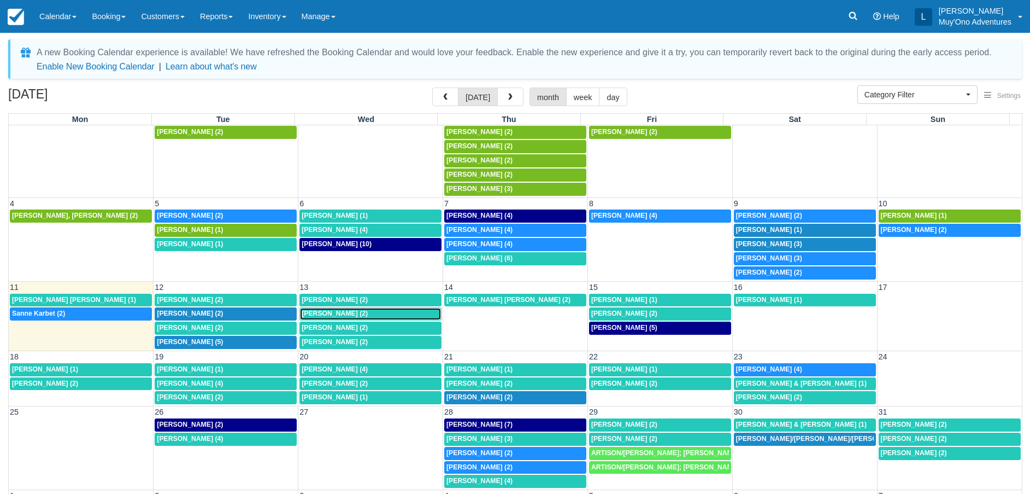
click at [342, 314] on span "Thomas Troyer (2)" at bounding box center [335, 313] width 66 height 8
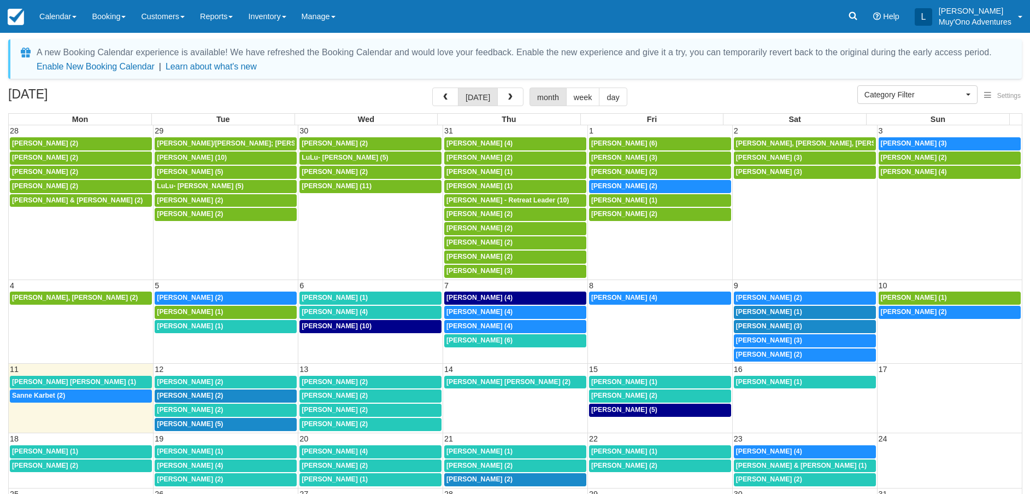
select select
click at [351, 378] on span "[PERSON_NAME] (2)" at bounding box center [335, 382] width 66 height 8
select select
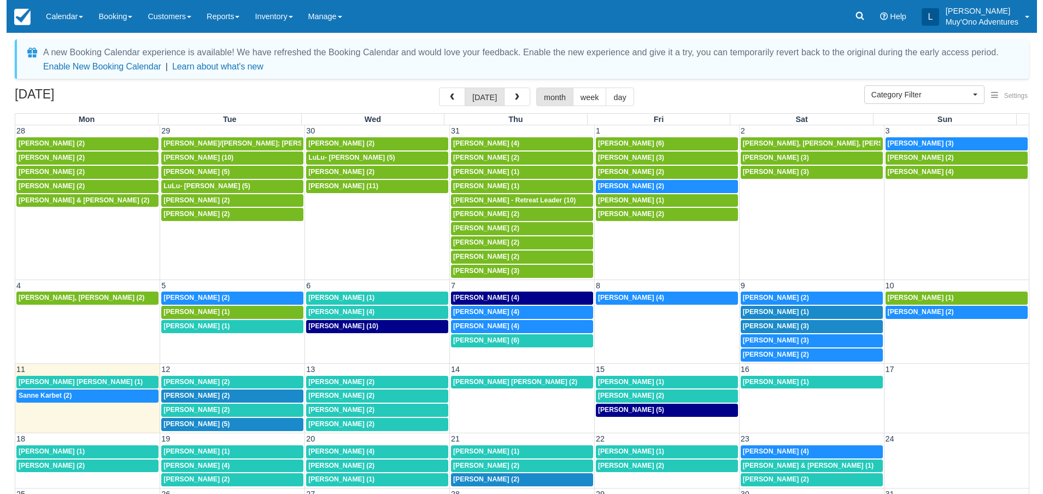
scroll to position [82, 0]
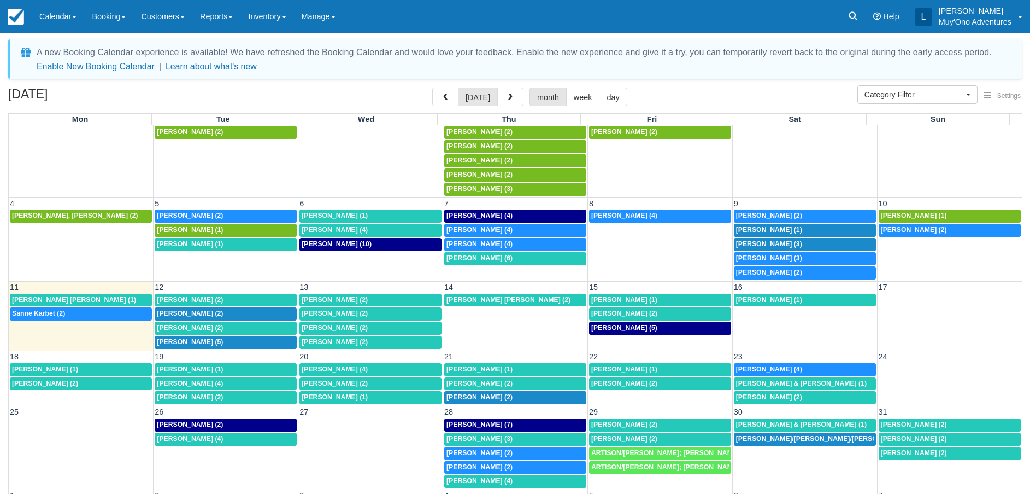
click at [364, 286] on td "13" at bounding box center [370, 286] width 145 height 11
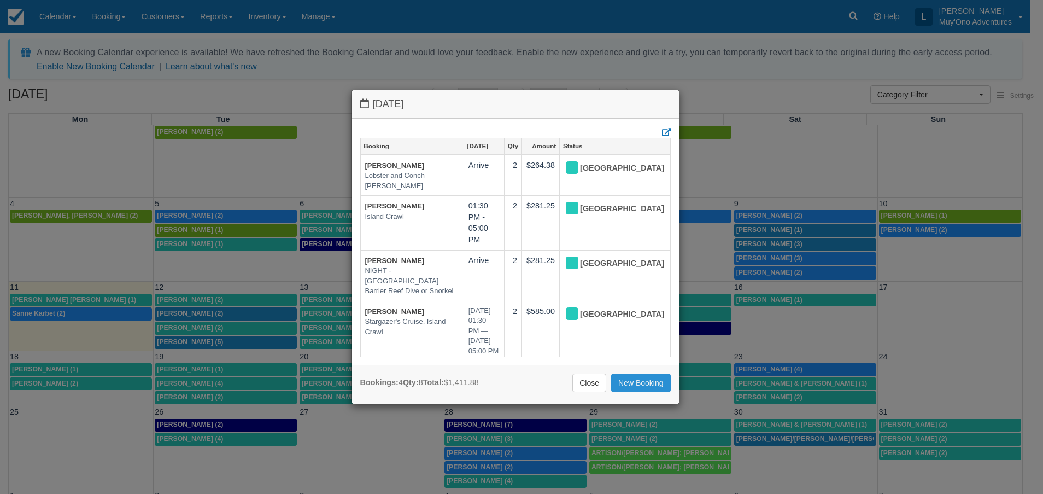
click at [647, 382] on link "New Booking" at bounding box center [641, 382] width 60 height 19
